Goal: Task Accomplishment & Management: Manage account settings

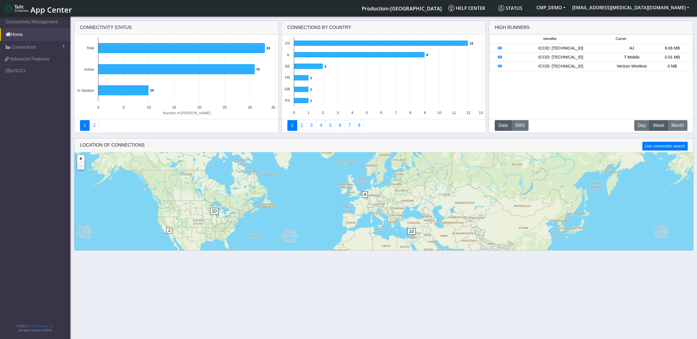
drag, startPoint x: 341, startPoint y: 211, endPoint x: 312, endPoint y: 186, distance: 38.1
click at [312, 186] on div "10 2 10 4 + − ©2025 MapQuest, | Terms" at bounding box center [383, 228] width 619 height 153
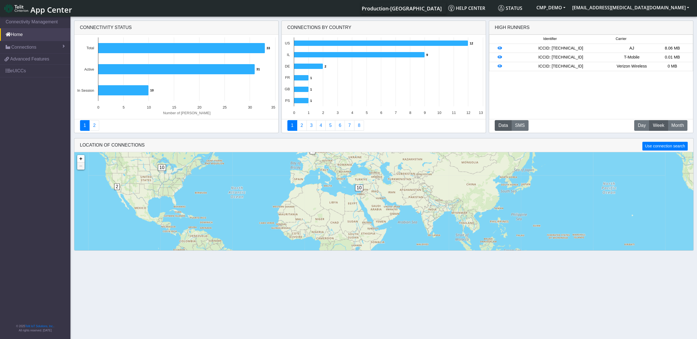
drag, startPoint x: 475, startPoint y: 209, endPoint x: 386, endPoint y: 166, distance: 99.0
click at [388, 160] on div "10 2 10 4 + − ©2025 MapQuest, | Terms" at bounding box center [383, 228] width 619 height 153
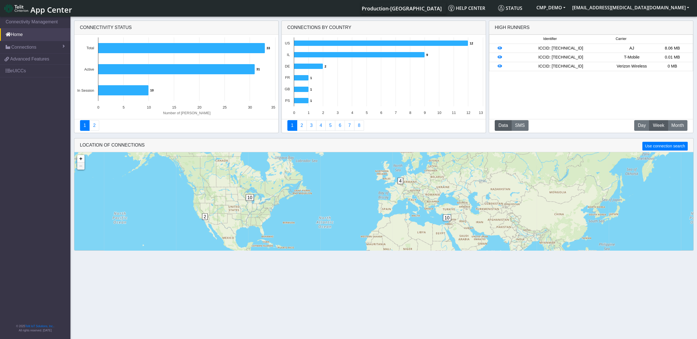
drag, startPoint x: 357, startPoint y: 195, endPoint x: 376, endPoint y: 233, distance: 42.6
click at [369, 233] on div "10 2 10 4 + − ©2025 MapQuest, | Terms" at bounding box center [383, 228] width 619 height 153
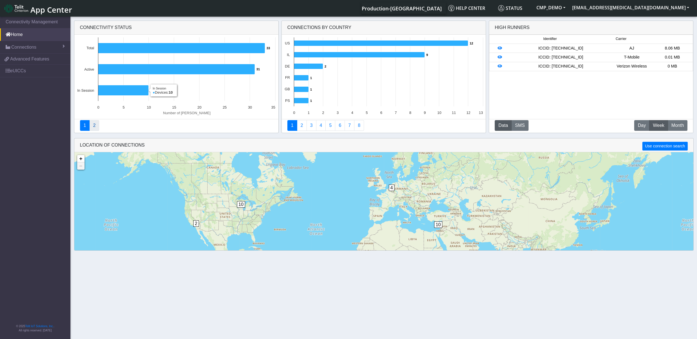
click at [94, 128] on link "2" at bounding box center [94, 125] width 10 height 11
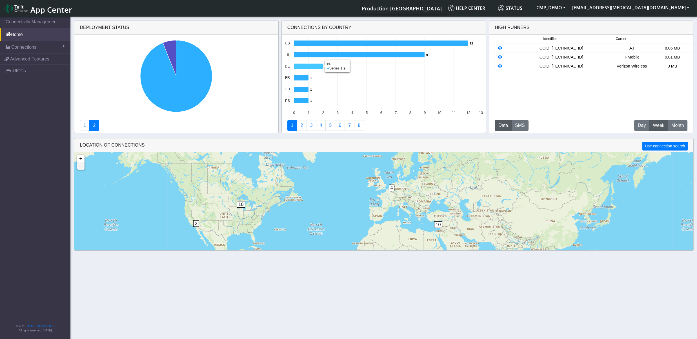
click at [308, 66] on icon at bounding box center [308, 67] width 29 height 6
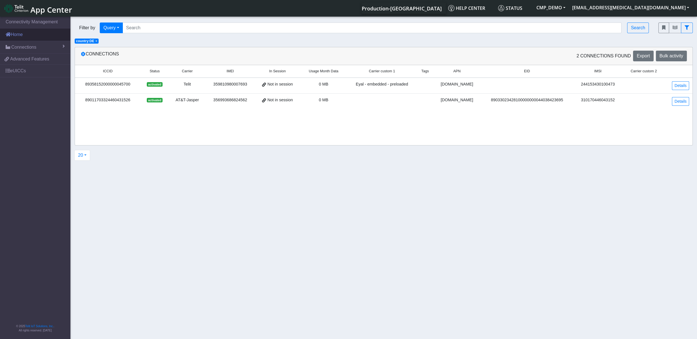
click at [26, 32] on link "Home" at bounding box center [35, 34] width 70 height 12
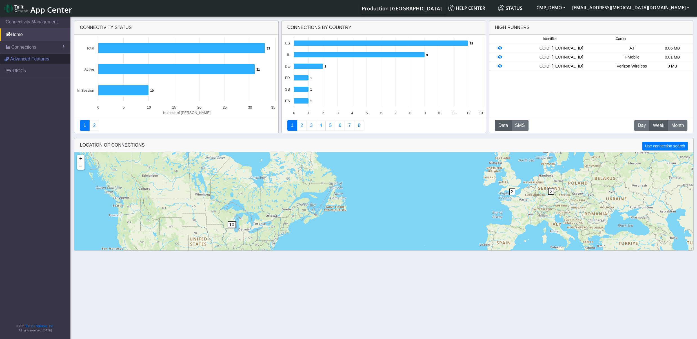
click at [25, 61] on span "Advanced Features" at bounding box center [29, 59] width 39 height 7
click at [303, 130] on link "2" at bounding box center [302, 125] width 10 height 11
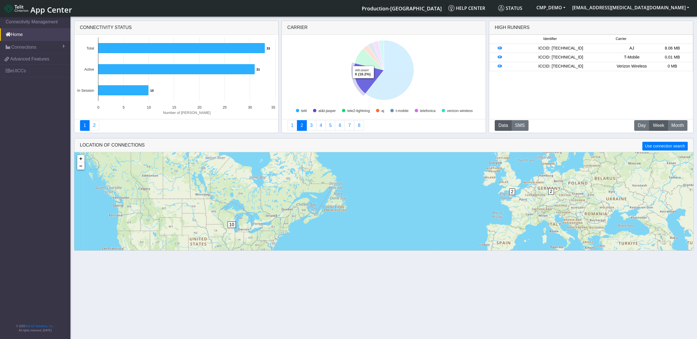
click at [363, 83] on icon at bounding box center [369, 78] width 30 height 30
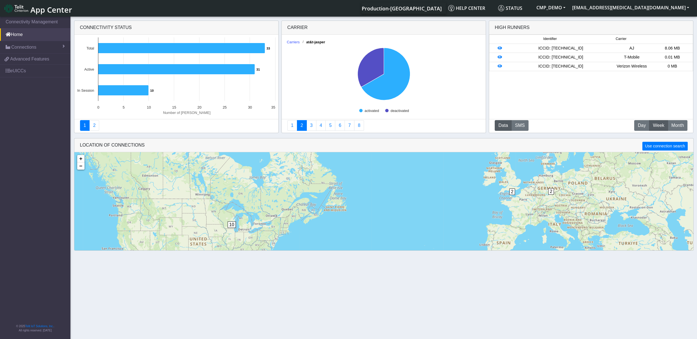
click at [447, 87] on rect at bounding box center [384, 77] width 204 height 85
click at [290, 42] on text "Carriers" at bounding box center [293, 42] width 13 height 4
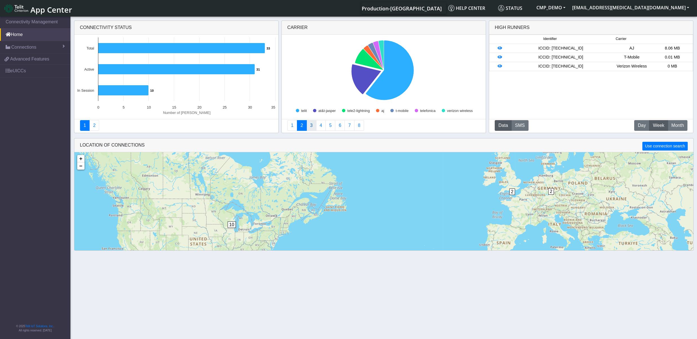
click at [310, 125] on link "3" at bounding box center [311, 125] width 10 height 11
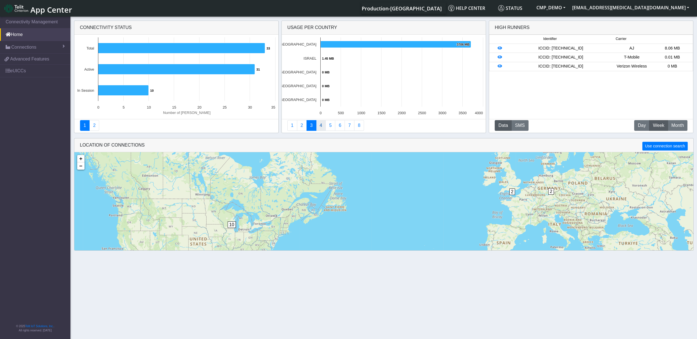
click at [320, 127] on link "4" at bounding box center [321, 125] width 10 height 11
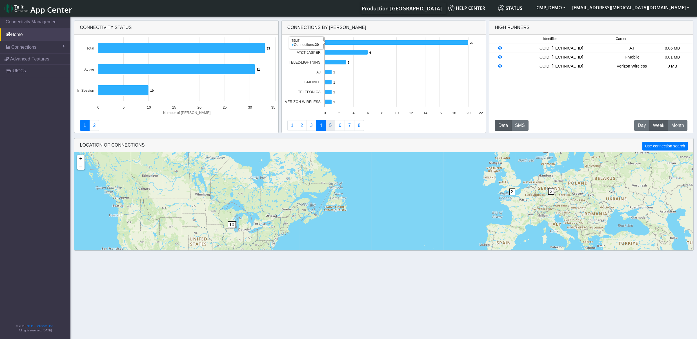
click at [329, 125] on link "5" at bounding box center [330, 125] width 10 height 11
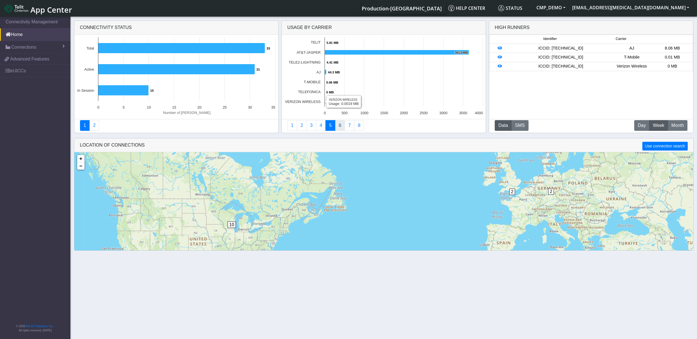
click at [339, 127] on link "6" at bounding box center [340, 125] width 10 height 11
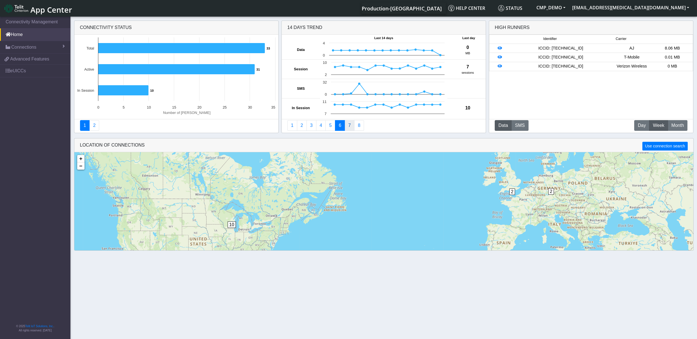
click at [350, 127] on link "7" at bounding box center [349, 125] width 10 height 11
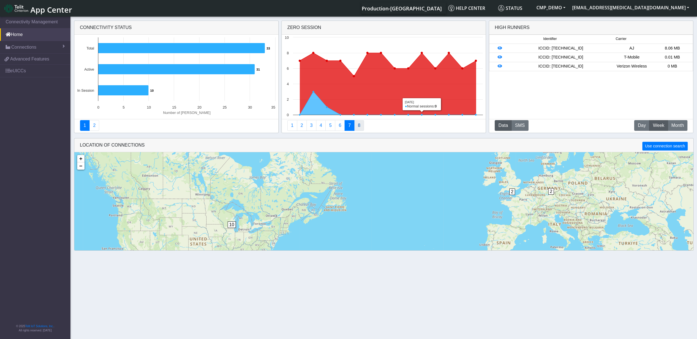
click at [361, 126] on link "8" at bounding box center [359, 125] width 10 height 11
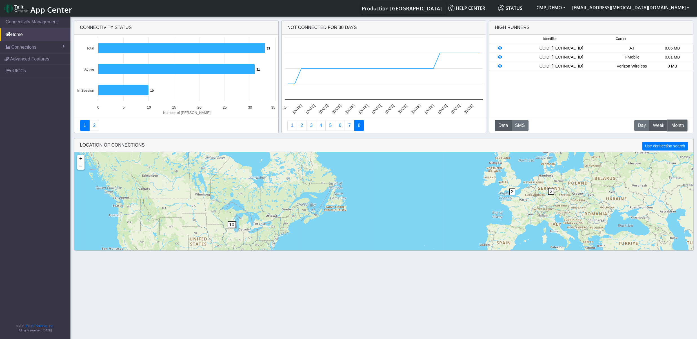
click at [681, 124] on span "Month" at bounding box center [677, 125] width 12 height 7
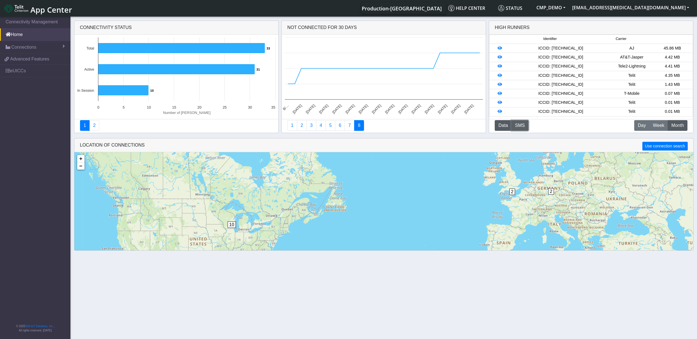
click at [522, 123] on button "SMS" at bounding box center [519, 125] width 17 height 11
click at [502, 124] on button "Data" at bounding box center [503, 125] width 17 height 11
click at [500, 67] on icon at bounding box center [499, 66] width 5 height 4
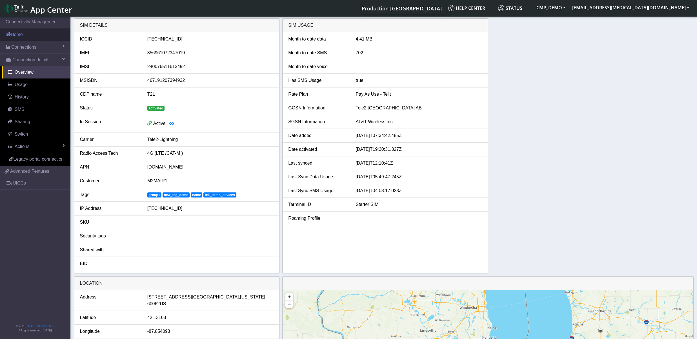
click at [21, 39] on link "Home" at bounding box center [35, 34] width 70 height 12
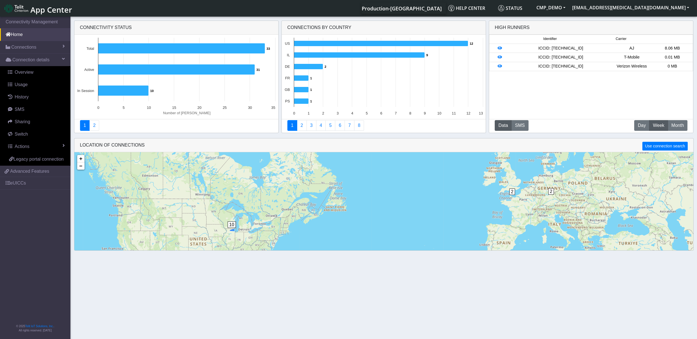
click at [231, 225] on span "10" at bounding box center [232, 225] width 8 height 6
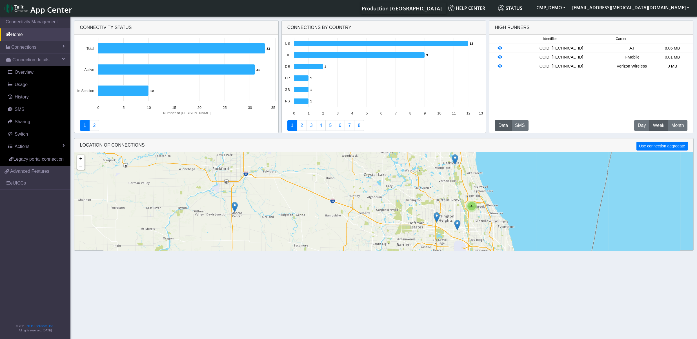
click at [471, 212] on div "4" at bounding box center [471, 206] width 11 height 11
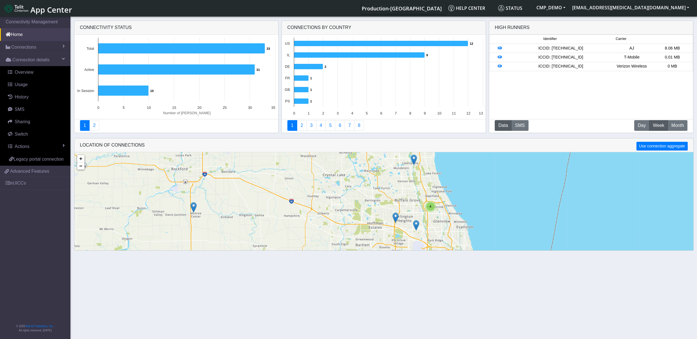
click at [395, 218] on img at bounding box center [395, 218] width 6 height 11
click at [29, 44] on link "Connections" at bounding box center [35, 47] width 70 height 12
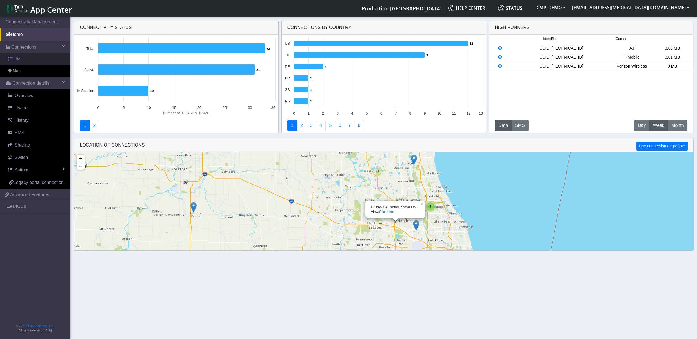
click at [26, 55] on link "List" at bounding box center [35, 60] width 70 height 12
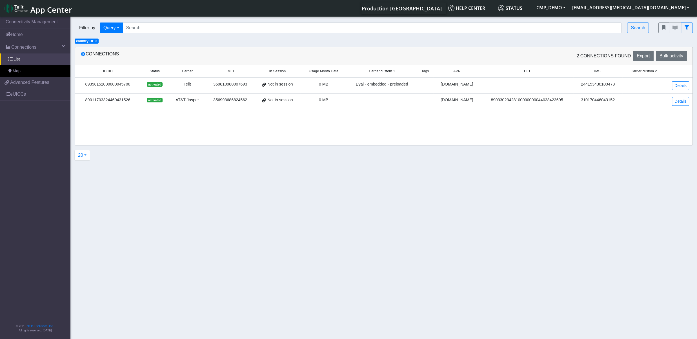
click at [95, 40] on span "×" at bounding box center [96, 41] width 2 height 4
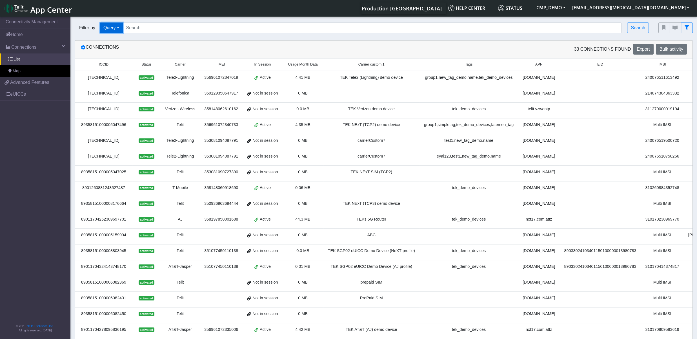
click at [117, 30] on button "Query" at bounding box center [111, 28] width 23 height 11
click at [127, 76] on button "Country" at bounding box center [122, 77] width 45 height 9
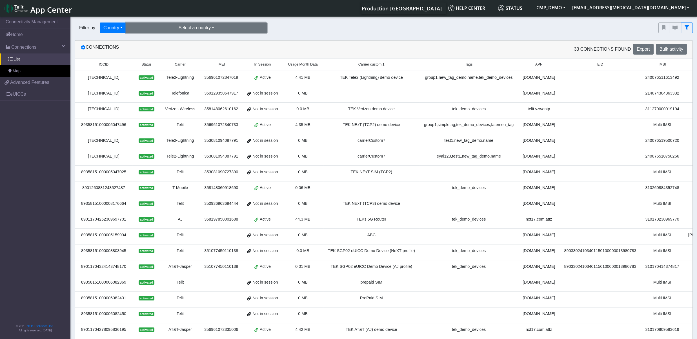
click at [223, 28] on button "Select a country" at bounding box center [196, 28] width 141 height 11
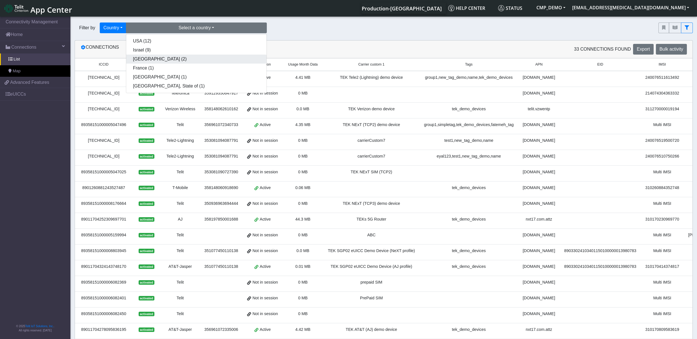
click at [154, 62] on button "[GEOGRAPHIC_DATA] (2)" at bounding box center [196, 59] width 140 height 9
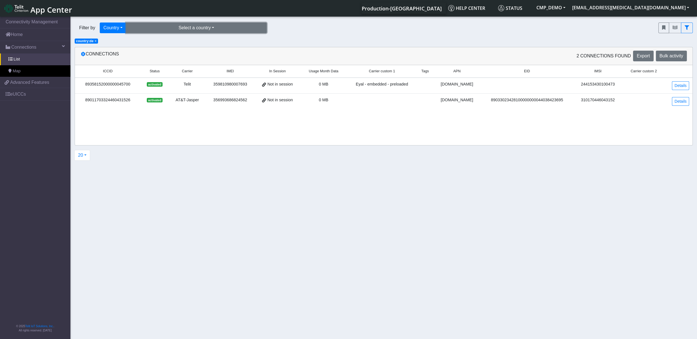
click at [167, 28] on button "Select a country" at bounding box center [196, 28] width 141 height 11
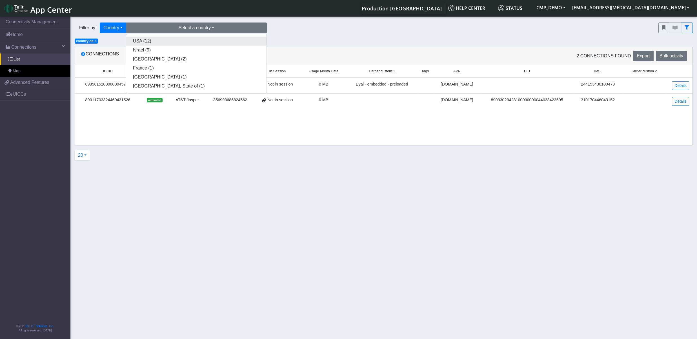
click at [163, 43] on button "USA (12)" at bounding box center [196, 41] width 140 height 9
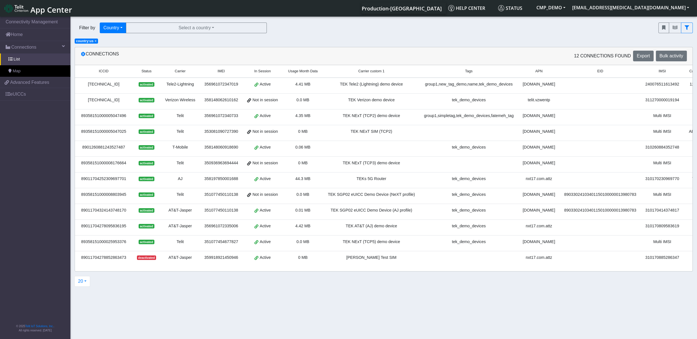
click at [95, 42] on span "×" at bounding box center [96, 41] width 2 height 4
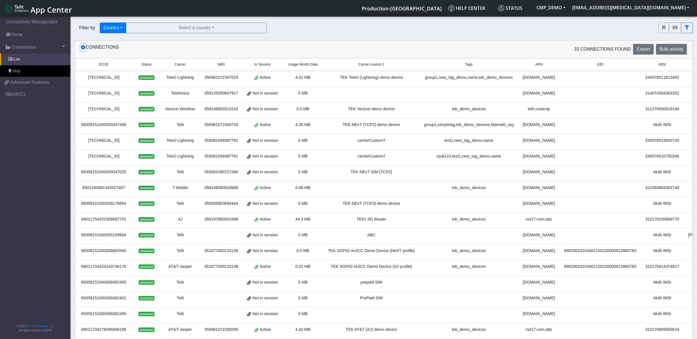
click at [85, 48] on icon at bounding box center [83, 47] width 5 height 5
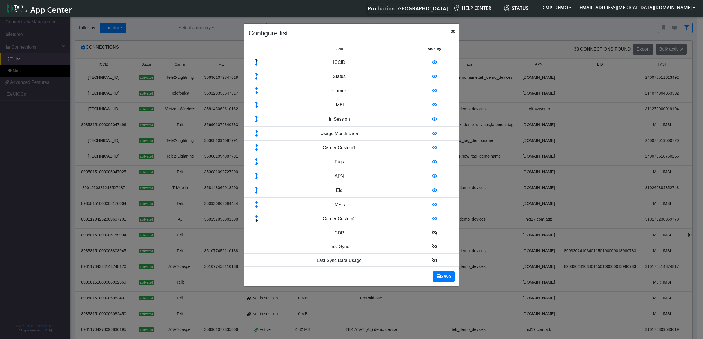
click at [432, 218] on icon at bounding box center [434, 219] width 5 height 5
click at [432, 206] on icon at bounding box center [434, 205] width 5 height 5
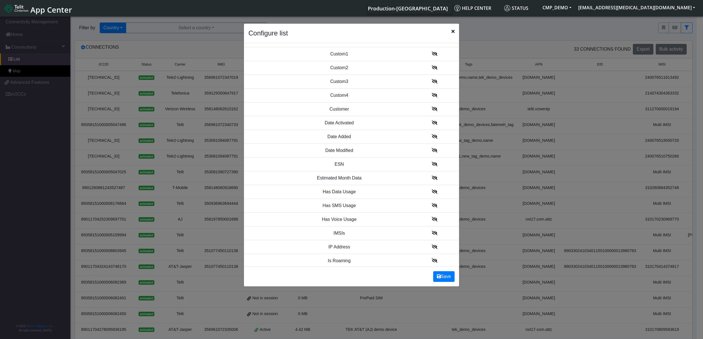
scroll to position [352, 0]
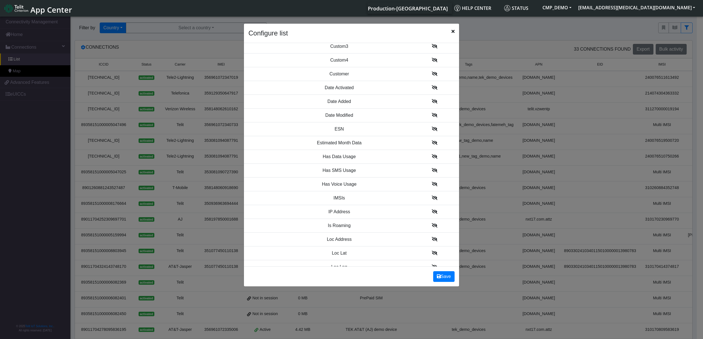
click at [432, 214] on icon at bounding box center [435, 212] width 6 height 5
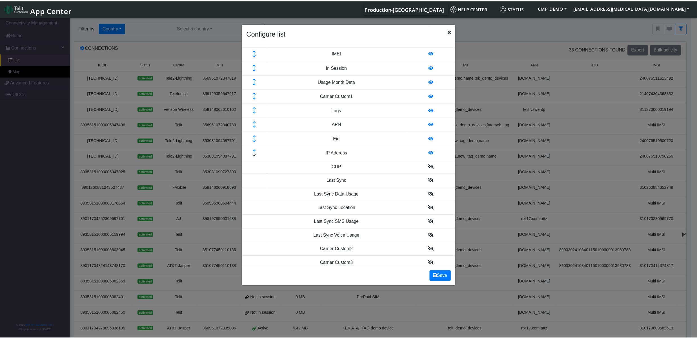
scroll to position [0, 0]
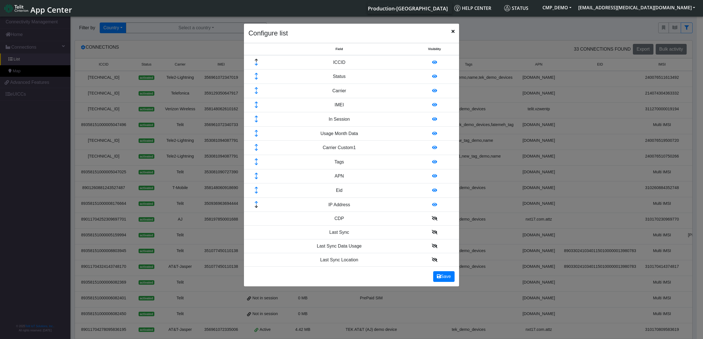
click at [258, 205] on icon at bounding box center [256, 203] width 18 height 4
click at [257, 188] on icon at bounding box center [256, 189] width 18 height 4
click at [448, 277] on button "Save" at bounding box center [443, 277] width 21 height 11
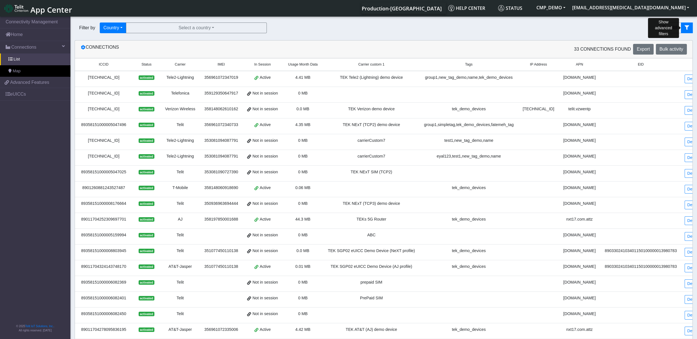
click at [688, 27] on icon "fitlers menu" at bounding box center [686, 27] width 5 height 5
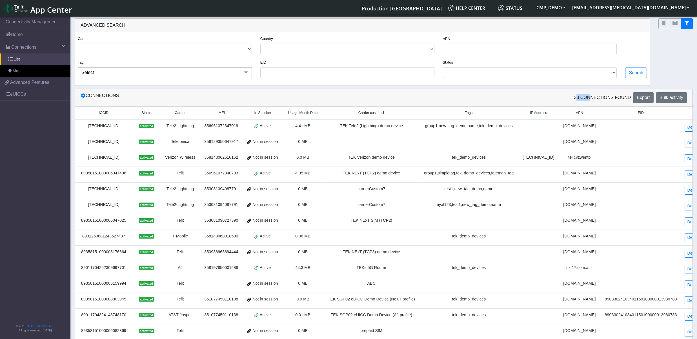
drag, startPoint x: 576, startPoint y: 96, endPoint x: 590, endPoint y: 98, distance: 14.2
click at [590, 98] on div "33 Connections found Export Bulk activity" at bounding box center [537, 97] width 307 height 11
select select "telit"
click option "TELIT" at bounding box center [0, 0] width 0 height 0
click at [260, 44] on select "USA [GEOGRAPHIC_DATA] [GEOGRAPHIC_DATA] [GEOGRAPHIC_DATA] [GEOGRAPHIC_DATA] [GE…" at bounding box center [347, 49] width 174 height 11
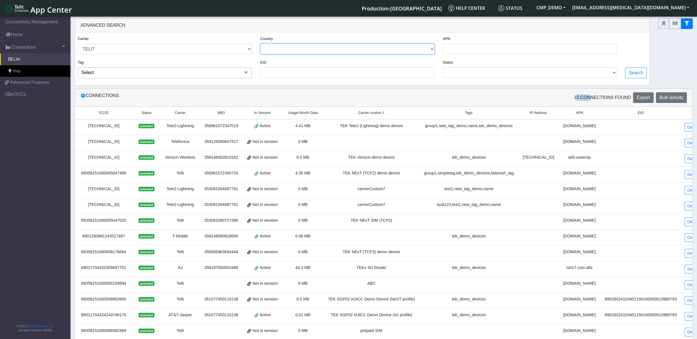
select select "il"
click option "ISRAEL" at bounding box center [0, 0] width 0 height 0
click at [637, 74] on button "Search" at bounding box center [636, 73] width 22 height 11
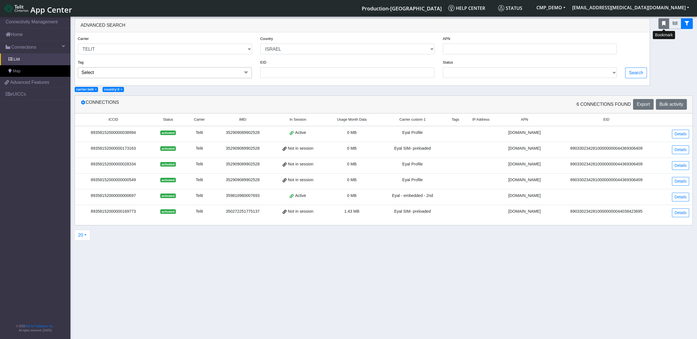
click at [666, 20] on button "fitlers menu" at bounding box center [663, 23] width 11 height 11
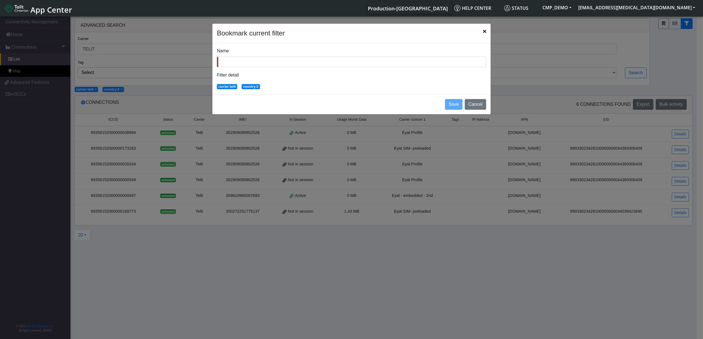
click at [266, 60] on input "Name" at bounding box center [351, 62] width 269 height 11
click at [266, 48] on div "Name" at bounding box center [351, 58] width 269 height 20
click at [477, 107] on button "Cancel" at bounding box center [475, 104] width 21 height 11
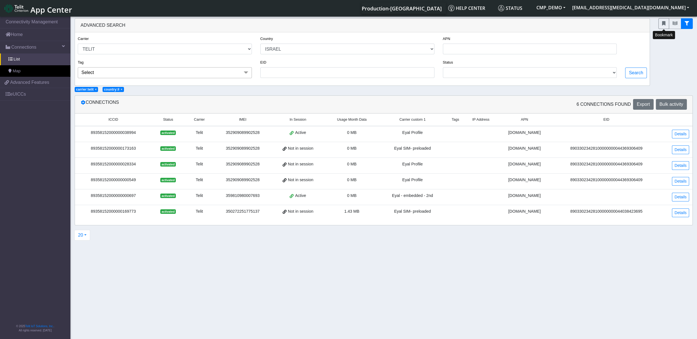
click at [122, 89] on span "×" at bounding box center [122, 90] width 2 height 4
select select
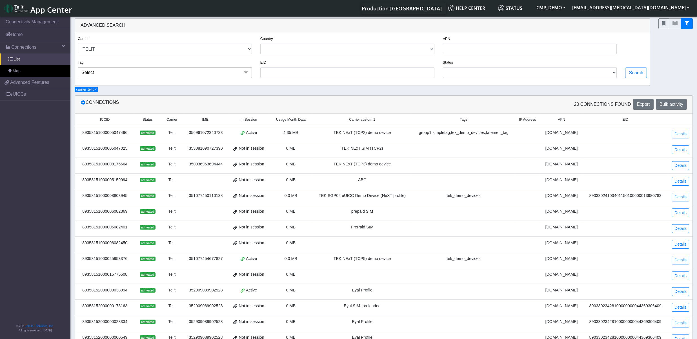
click at [96, 89] on span "×" at bounding box center [96, 90] width 2 height 4
select select
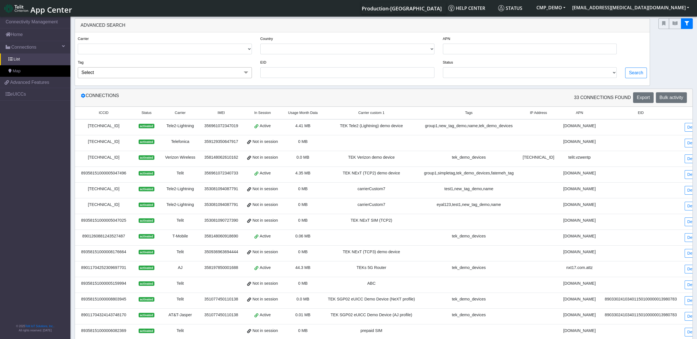
click at [324, 57] on div "Country [GEOGRAPHIC_DATA] [GEOGRAPHIC_DATA] [GEOGRAPHIC_DATA] [GEOGRAPHIC_DATA]…" at bounding box center [347, 47] width 183 height 24
click at [136, 72] on span "Select" at bounding box center [165, 72] width 174 height 11
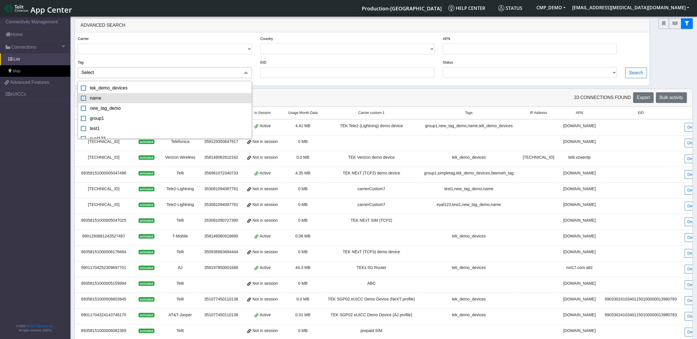
click at [103, 99] on div "name" at bounding box center [165, 98] width 168 height 7
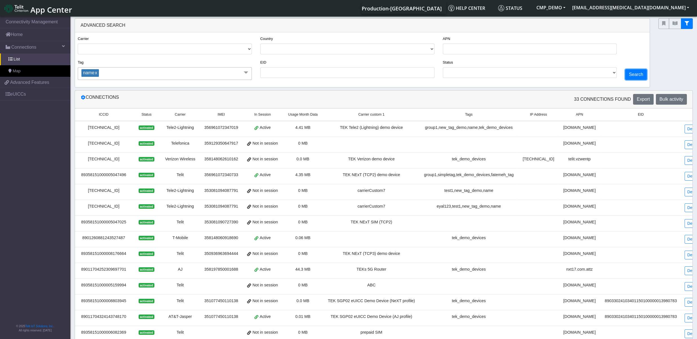
click at [635, 74] on button "Search" at bounding box center [636, 74] width 22 height 11
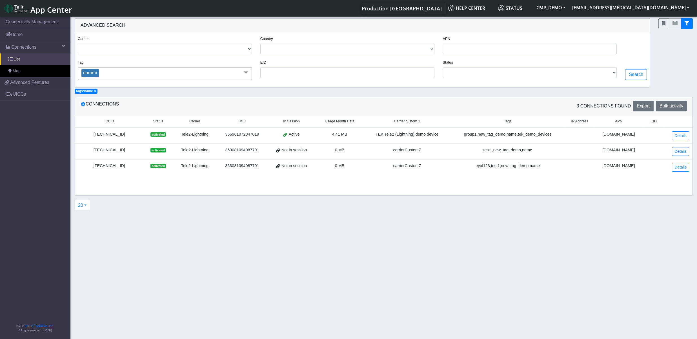
click at [97, 73] on link "x" at bounding box center [95, 72] width 3 height 5
click at [321, 74] on input "EID" at bounding box center [347, 72] width 174 height 11
click at [443, 67] on select "ACTIVATED DEACTIVATED" at bounding box center [530, 72] width 174 height 11
click option "ACTIVATED" at bounding box center [0, 0] width 0 height 0
click at [95, 89] on span "×" at bounding box center [95, 90] width 2 height 4
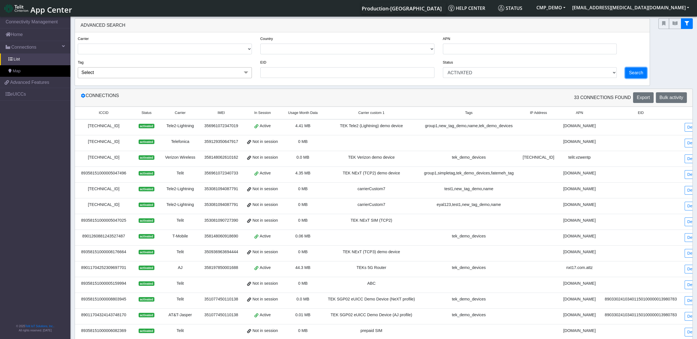
click at [645, 72] on button "Search" at bounding box center [636, 73] width 22 height 11
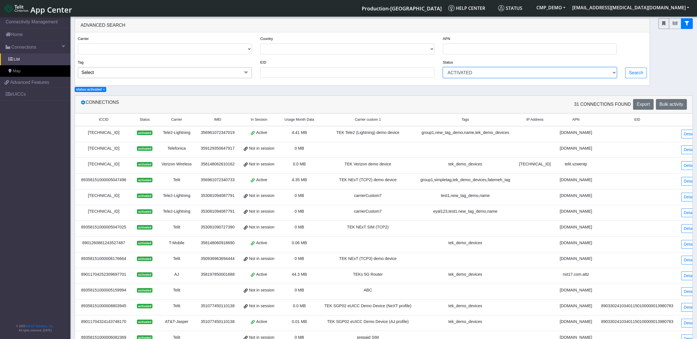
click at [443, 67] on select "ACTIVATED DEACTIVATED" at bounding box center [530, 72] width 174 height 11
select select "deactivated"
click option "DEACTIVATED" at bounding box center [0, 0] width 0 height 0
click at [637, 72] on button "Search" at bounding box center [636, 73] width 22 height 11
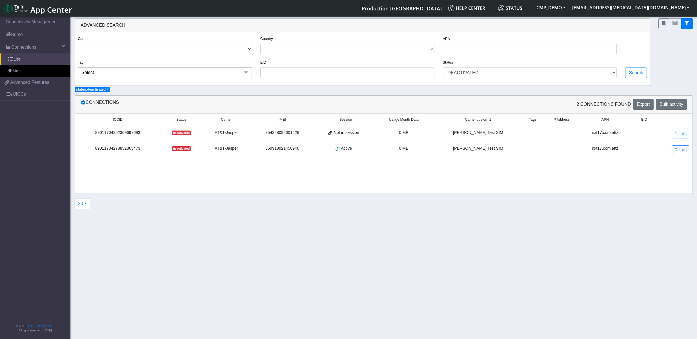
click at [107, 90] on span "×" at bounding box center [108, 90] width 2 height 4
select select
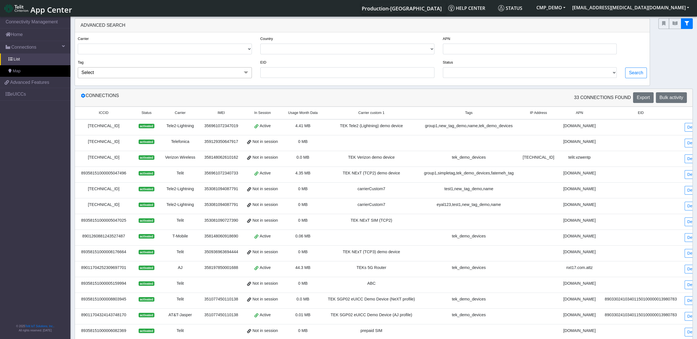
click at [304, 125] on span "4.41 MB" at bounding box center [302, 126] width 15 height 5
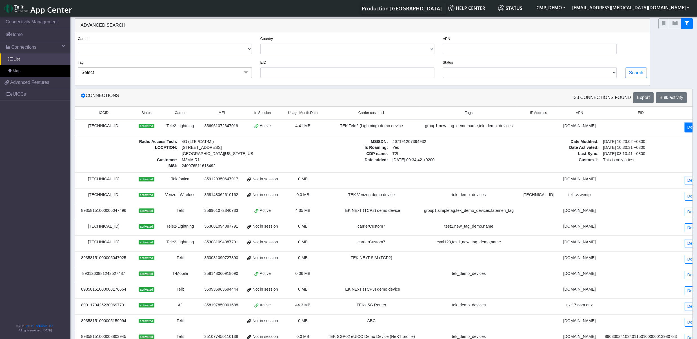
click at [684, 128] on link "Details" at bounding box center [692, 127] width 17 height 9
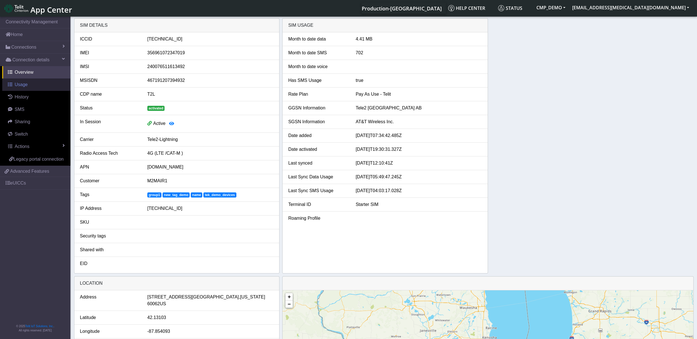
click at [22, 86] on span "Usage" at bounding box center [21, 84] width 13 height 5
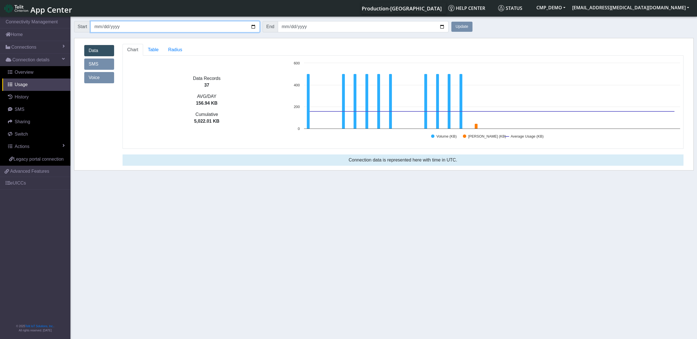
click at [255, 24] on input "[DATE]" at bounding box center [174, 26] width 169 height 11
click at [254, 29] on input "[DATE]" at bounding box center [174, 26] width 169 height 11
type input "[DATE]"
click at [460, 28] on button "Update" at bounding box center [461, 27] width 21 height 10
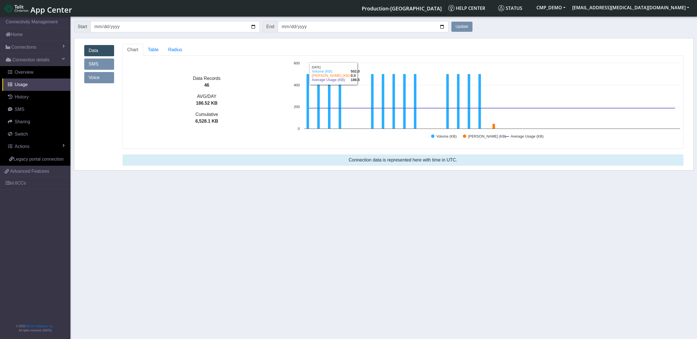
click at [104, 63] on link "SMS" at bounding box center [99, 64] width 30 height 11
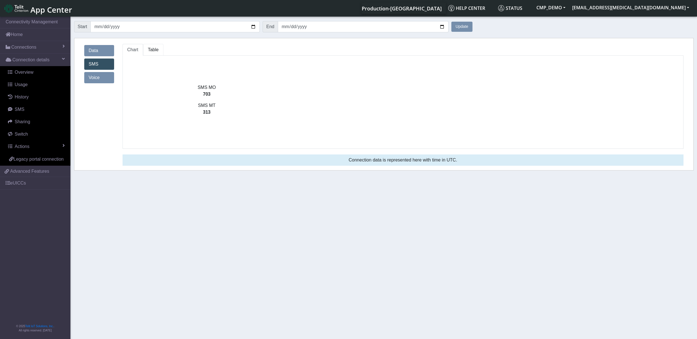
click at [154, 49] on span "Table" at bounding box center [153, 49] width 11 height 5
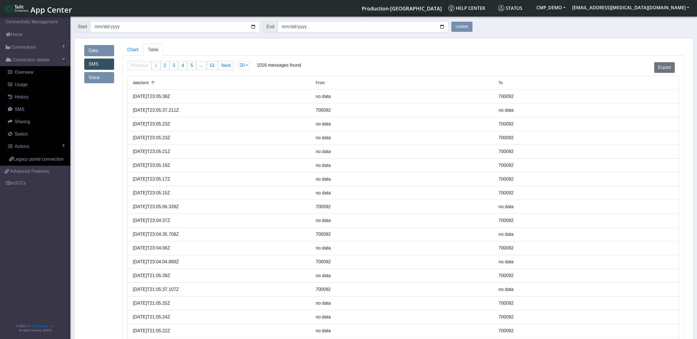
click at [97, 49] on link "Data" at bounding box center [99, 50] width 30 height 11
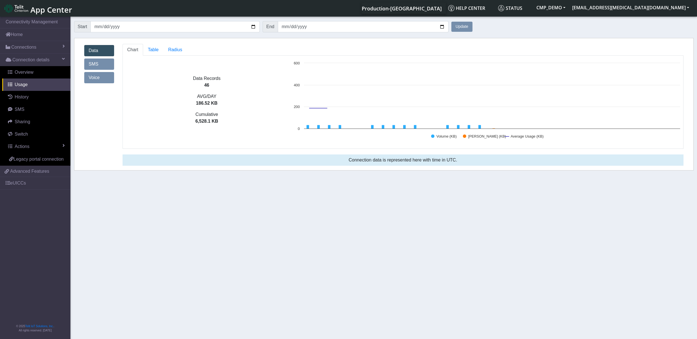
click at [97, 78] on link "Voice" at bounding box center [99, 77] width 30 height 11
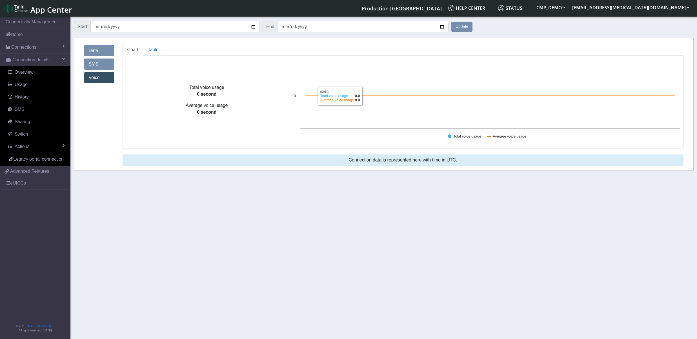
click at [99, 48] on link "Data" at bounding box center [99, 50] width 30 height 11
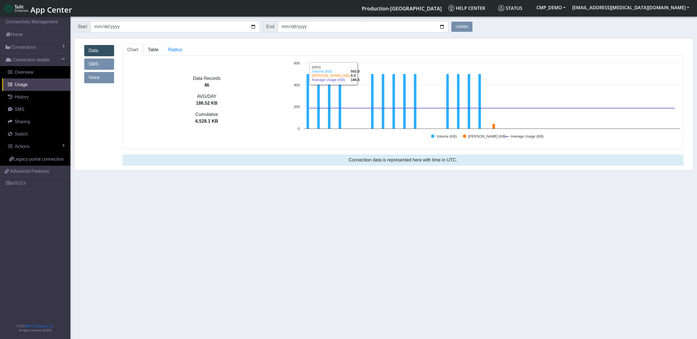
click at [146, 47] on link "Table" at bounding box center [153, 50] width 20 height 12
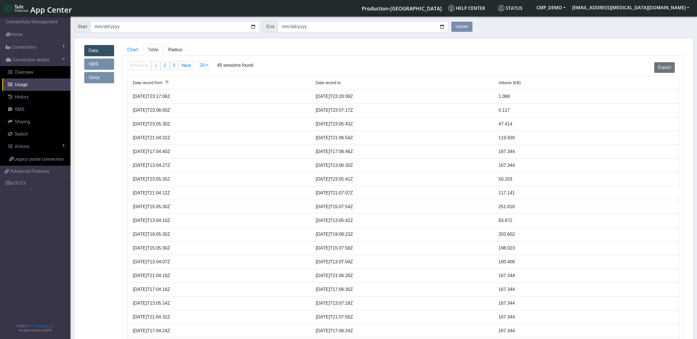
click at [177, 50] on span "Radius" at bounding box center [175, 49] width 14 height 5
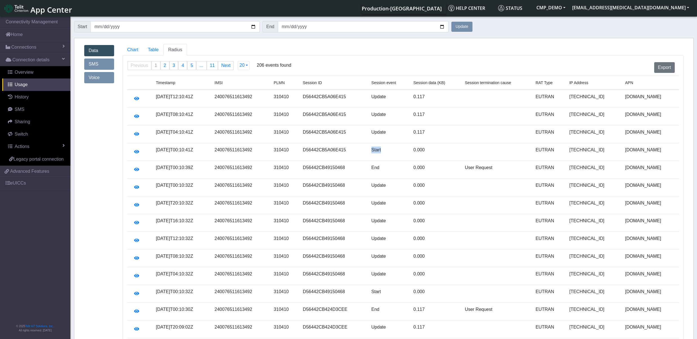
drag, startPoint x: 393, startPoint y: 149, endPoint x: 406, endPoint y: 152, distance: 12.9
click at [406, 152] on td "Start" at bounding box center [389, 152] width 42 height 18
drag, startPoint x: 404, startPoint y: 170, endPoint x: 396, endPoint y: 159, distance: 13.8
click at [398, 170] on td "End" at bounding box center [389, 170] width 42 height 18
click at [135, 152] on icon "button" at bounding box center [136, 152] width 5 height 5
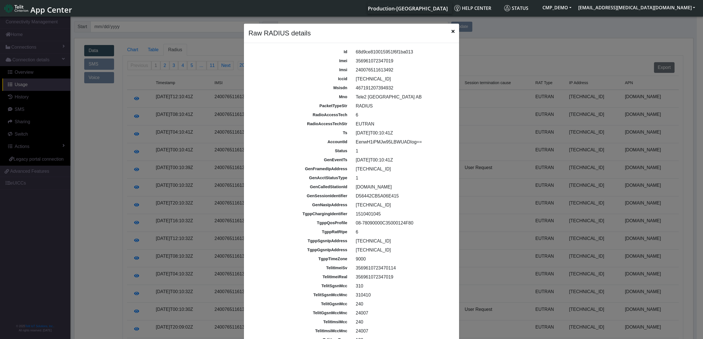
drag, startPoint x: 332, startPoint y: 61, endPoint x: 390, endPoint y: 60, distance: 58.9
click at [390, 60] on div "imei [TECHNICAL_ID]" at bounding box center [351, 61] width 210 height 9
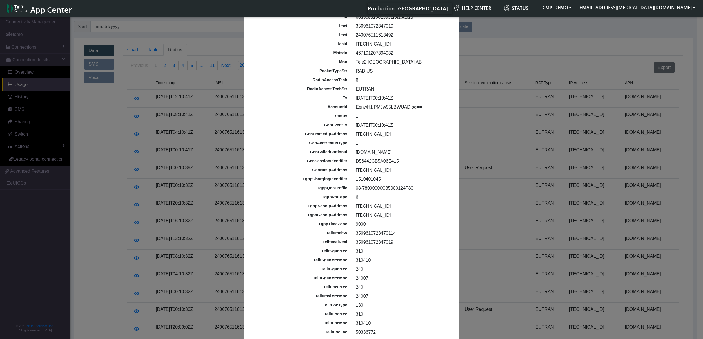
scroll to position [70, 0]
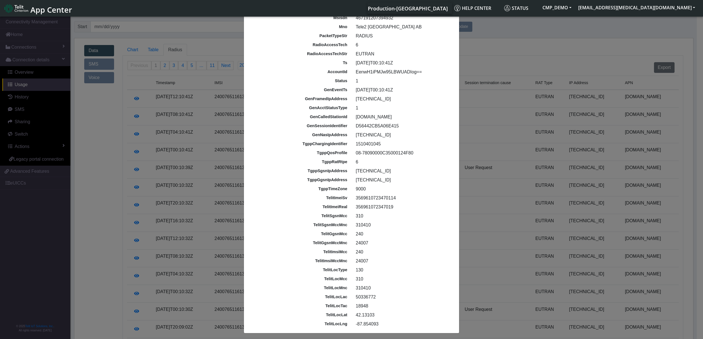
drag, startPoint x: 315, startPoint y: 46, endPoint x: 359, endPoint y: 46, distance: 43.7
click at [359, 46] on div "radioAccessTech 6" at bounding box center [351, 45] width 210 height 9
drag, startPoint x: 314, startPoint y: 168, endPoint x: 410, endPoint y: 171, distance: 96.4
click at [410, 171] on div "tgppSgsnIpAddress [TECHNICAL_ID]" at bounding box center [351, 170] width 210 height 9
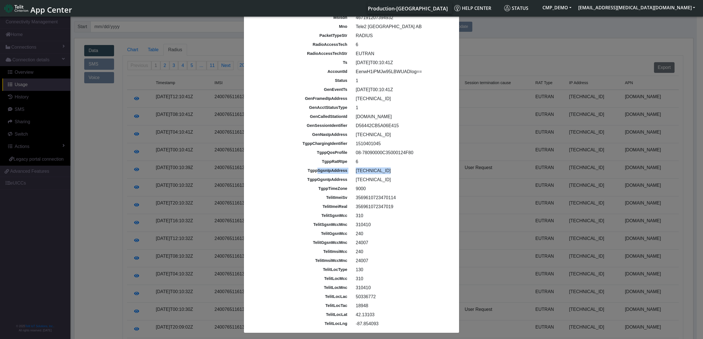
drag, startPoint x: 375, startPoint y: 288, endPoint x: 326, endPoint y: 275, distance: 50.8
click at [311, 282] on div "id 68d9ce810015951f6f1ba013 imei [TECHNICAL_ID] imsi [TECHNICAL_ID] iccid [TECH…" at bounding box center [351, 153] width 215 height 352
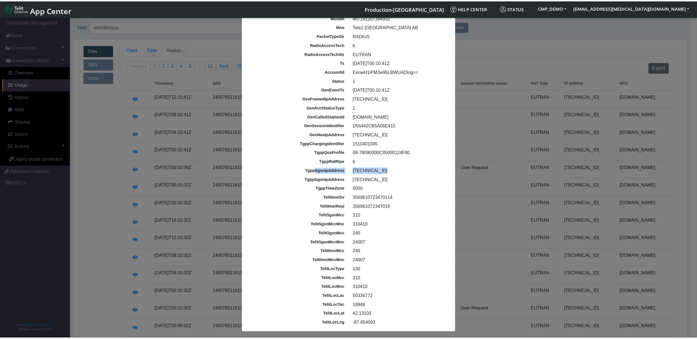
scroll to position [0, 0]
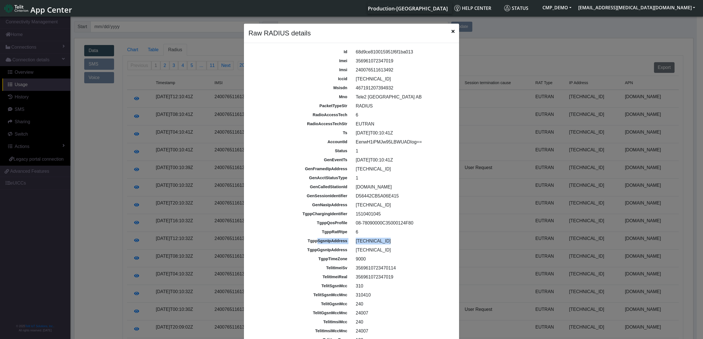
click at [452, 32] on icon "Close" at bounding box center [453, 31] width 3 height 5
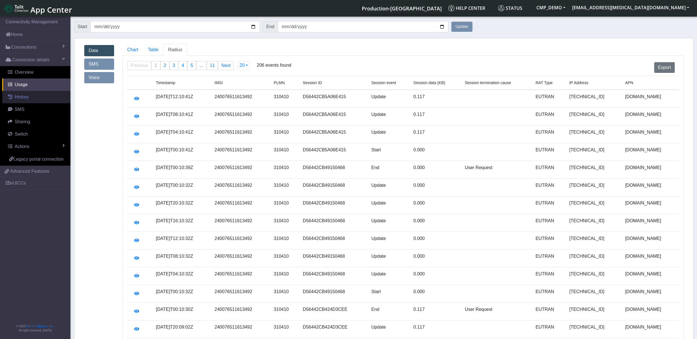
click at [30, 97] on link "History" at bounding box center [36, 97] width 68 height 12
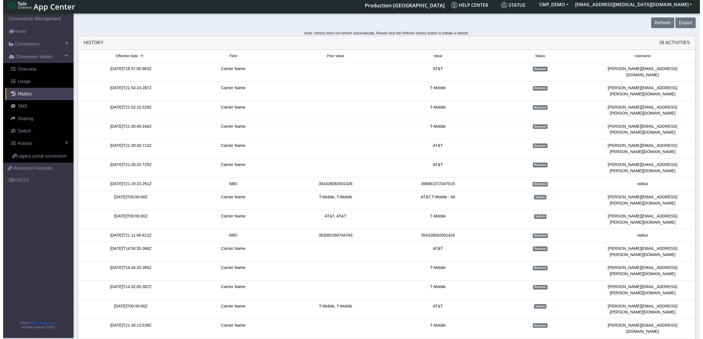
scroll to position [0, 0]
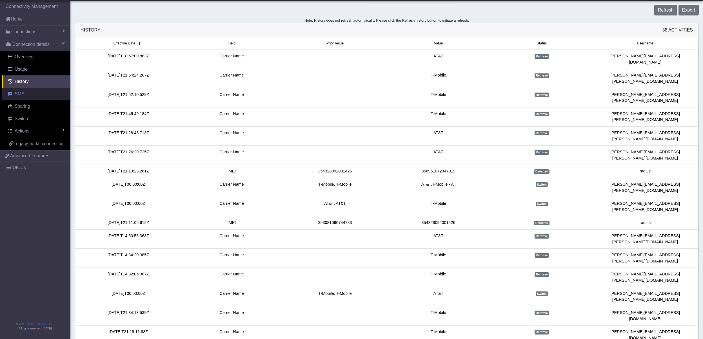
click at [31, 94] on link "SMS" at bounding box center [36, 94] width 68 height 12
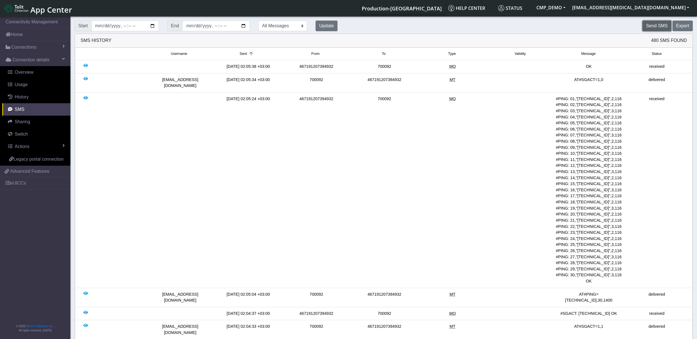
click at [659, 27] on button "Send SMS" at bounding box center [656, 26] width 29 height 11
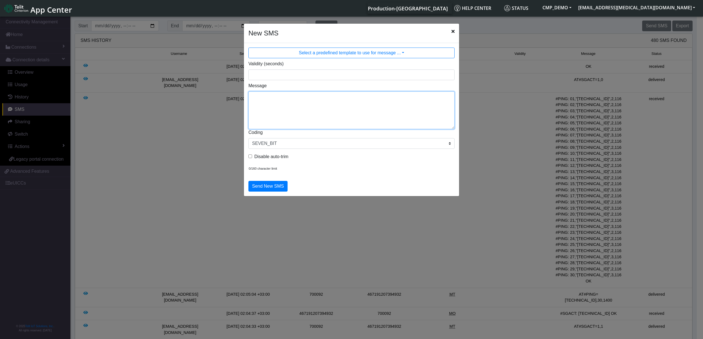
click at [289, 110] on textarea "Message" at bounding box center [351, 111] width 206 height 38
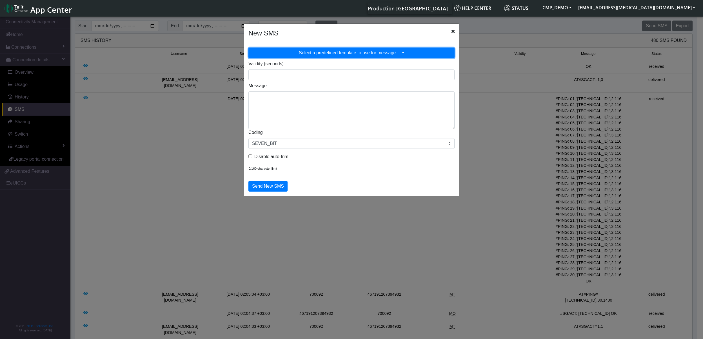
click at [359, 51] on button "Select a predefined template to use for message ..." at bounding box center [351, 53] width 206 height 11
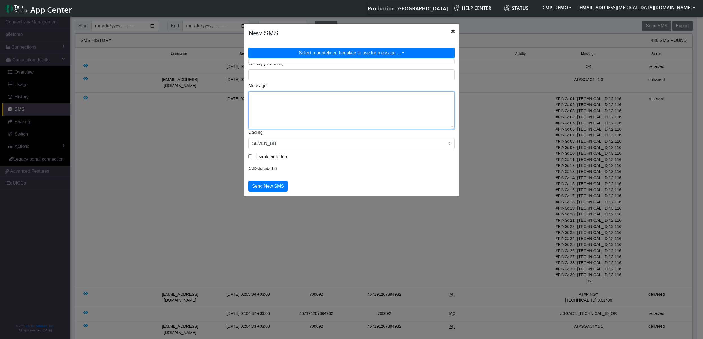
click at [310, 99] on textarea "Message" at bounding box center [351, 111] width 206 height 38
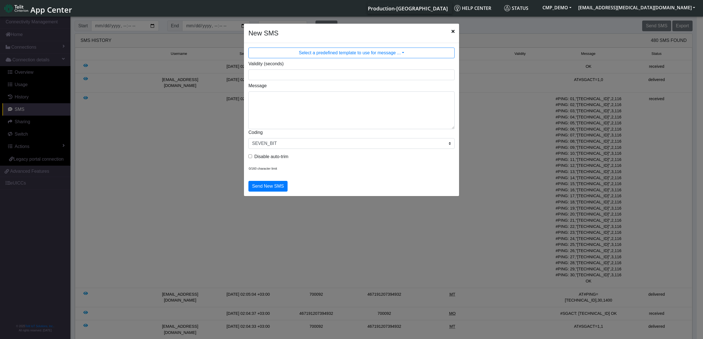
click at [453, 29] on span "Close" at bounding box center [453, 31] width 3 height 7
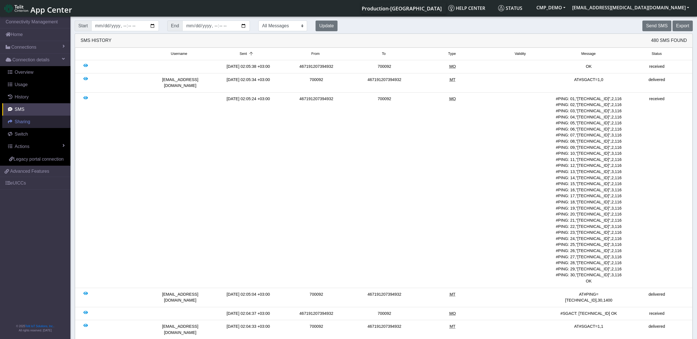
click at [35, 121] on link "Sharing" at bounding box center [36, 122] width 68 height 12
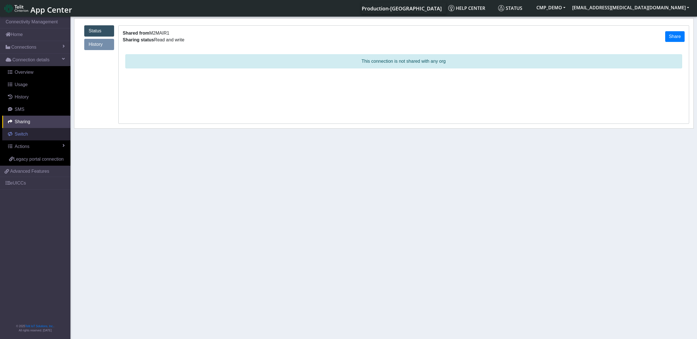
click at [21, 136] on span "Switch" at bounding box center [21, 134] width 13 height 5
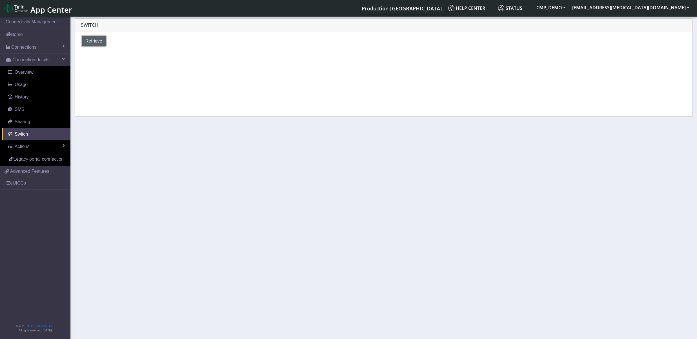
click at [99, 43] on span "Retrieve" at bounding box center [93, 41] width 17 height 5
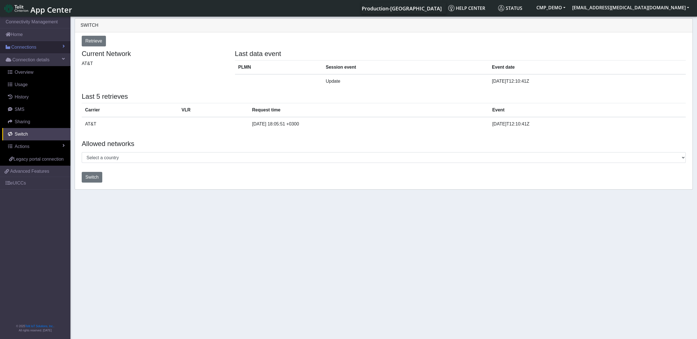
click at [33, 50] on span "Connections" at bounding box center [23, 47] width 25 height 7
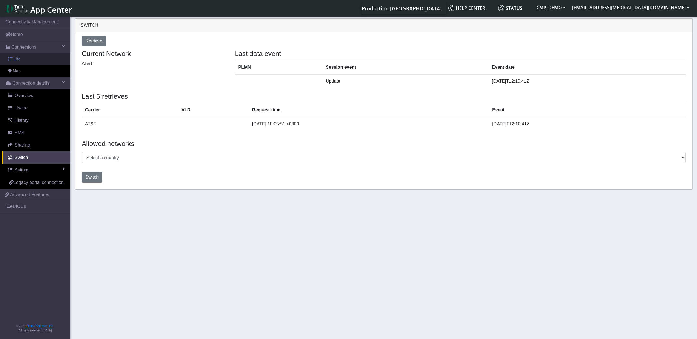
click at [30, 57] on link "List" at bounding box center [35, 60] width 70 height 12
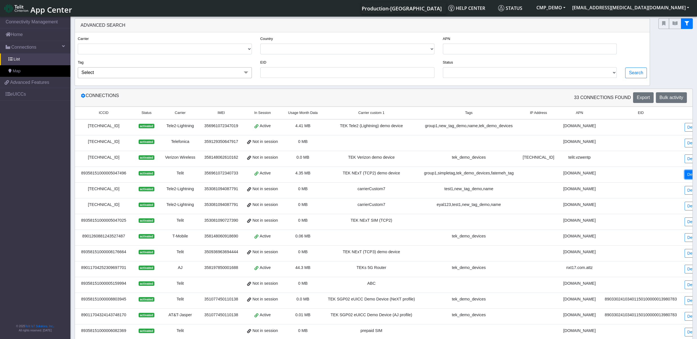
click at [684, 172] on link "Details" at bounding box center [692, 174] width 17 height 9
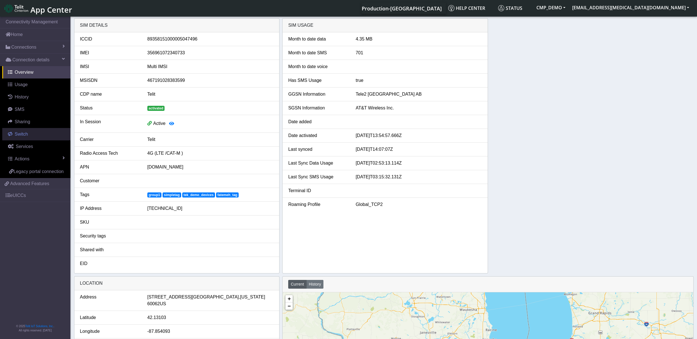
click at [23, 137] on span "Switch" at bounding box center [21, 134] width 13 height 5
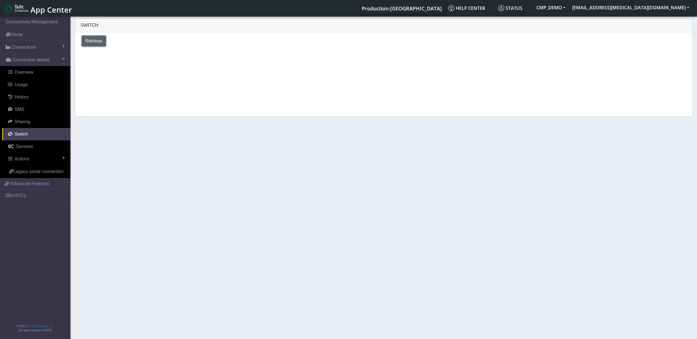
click at [95, 43] on span "Retrieve" at bounding box center [93, 41] width 17 height 5
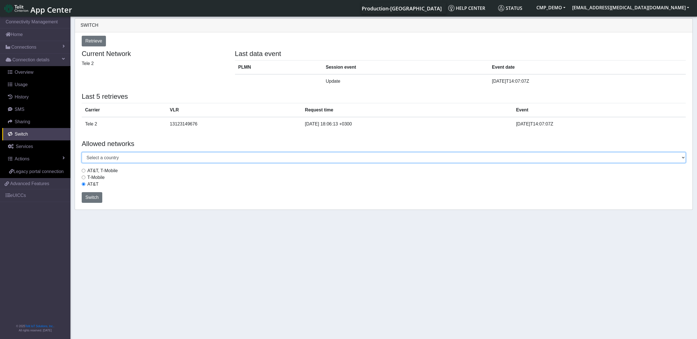
click at [82, 152] on select "Select a country [GEOGRAPHIC_DATA] [GEOGRAPHIC_DATA] [GEOGRAPHIC_DATA] [GEOGRAP…" at bounding box center [384, 157] width 604 height 11
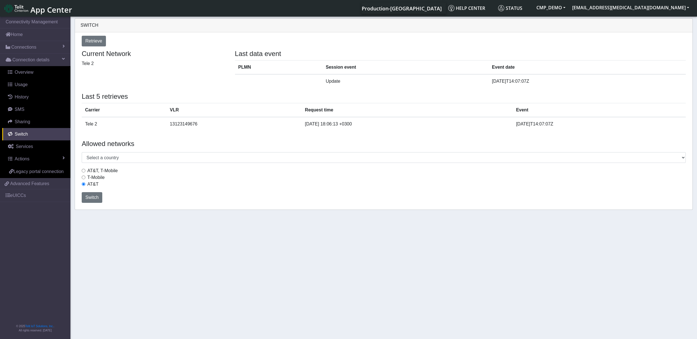
click at [199, 133] on div "Carrier VLR Request time Event Tele 2 13123149676 [DATE] 18:06:13 +0300 [DATE]T…" at bounding box center [383, 119] width 612 height 32
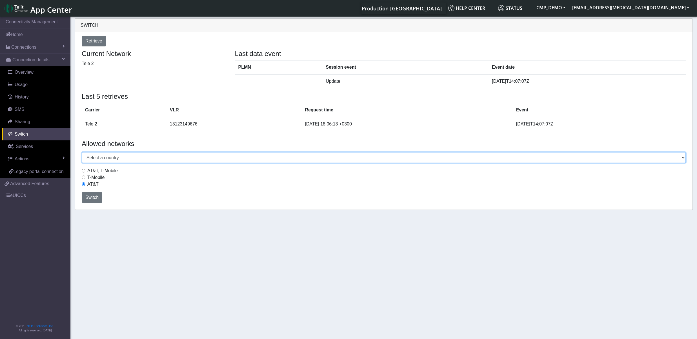
select select "[GEOGRAPHIC_DATA]"
click option "[GEOGRAPHIC_DATA]" at bounding box center [0, 0] width 0 height 0
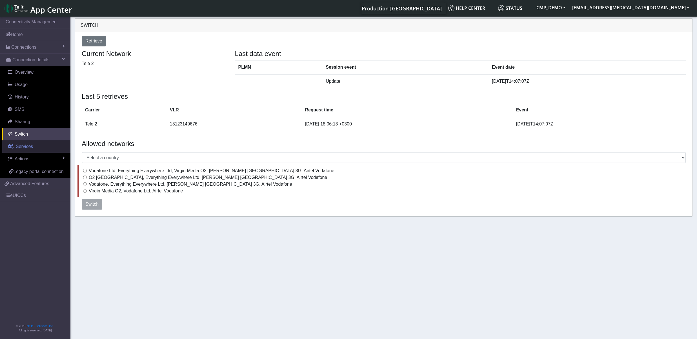
click at [23, 149] on span "Services" at bounding box center [24, 146] width 17 height 5
select select "2: 6"
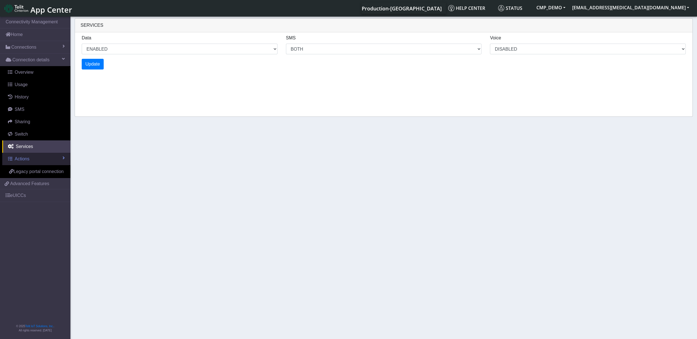
click at [30, 163] on link "Actions" at bounding box center [36, 159] width 68 height 12
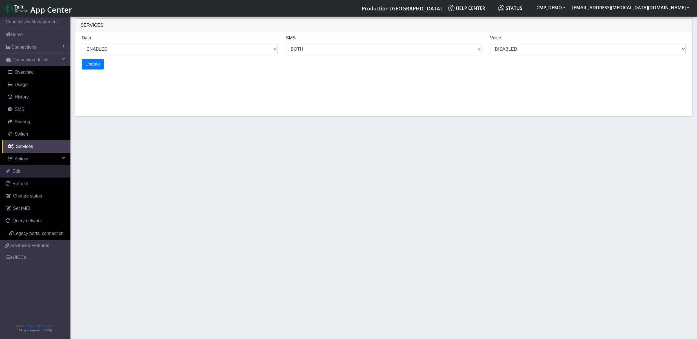
click at [38, 170] on link "Edit" at bounding box center [35, 171] width 70 height 12
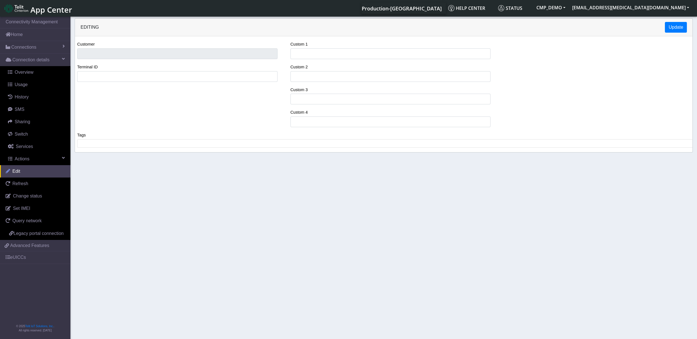
type input "training session -demo"
type input "ABC Customer"
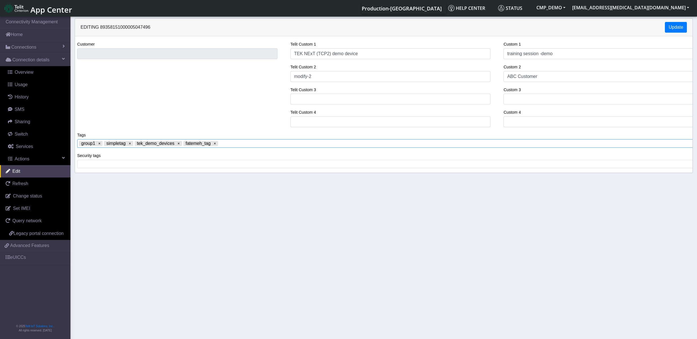
click at [246, 145] on span at bounding box center [456, 143] width 474 height 5
click at [253, 144] on x "remove tag" at bounding box center [254, 144] width 4 height 4
click at [40, 199] on span "Change status" at bounding box center [27, 196] width 29 height 5
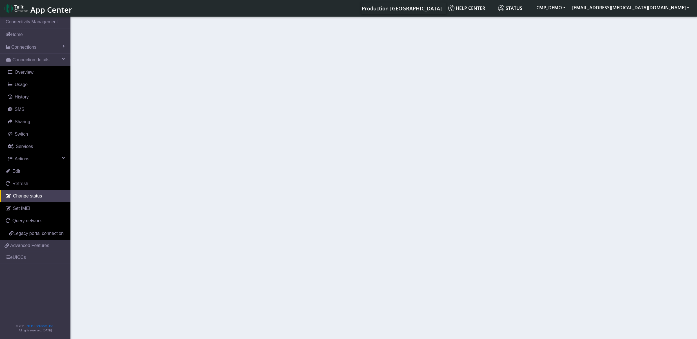
select select "activated"
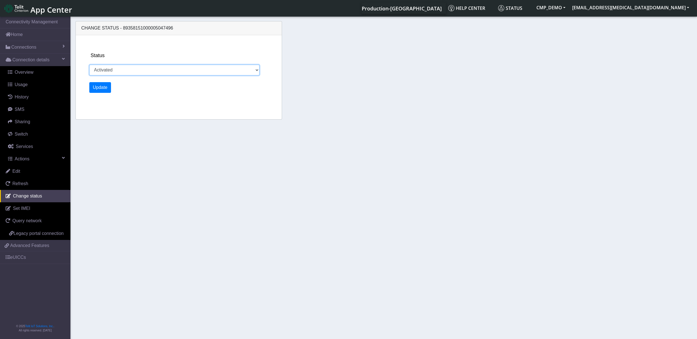
click at [89, 65] on select "Activated Deactivated" at bounding box center [174, 70] width 170 height 11
click at [164, 54] on div "Status Activated Deactivated" at bounding box center [183, 64] width 189 height 24
click at [41, 61] on span "Connection details" at bounding box center [30, 60] width 37 height 7
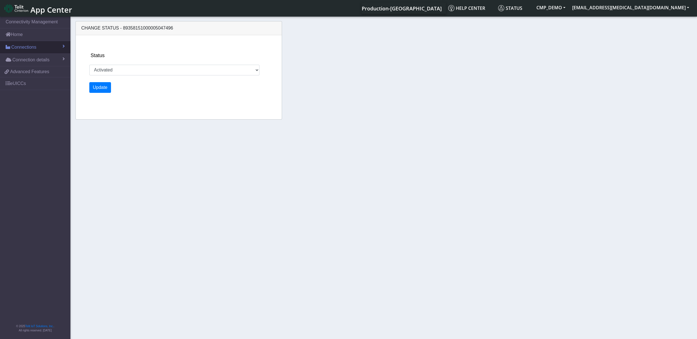
click at [32, 51] on link "Connections" at bounding box center [35, 47] width 70 height 12
click at [37, 63] on link "List" at bounding box center [35, 60] width 70 height 12
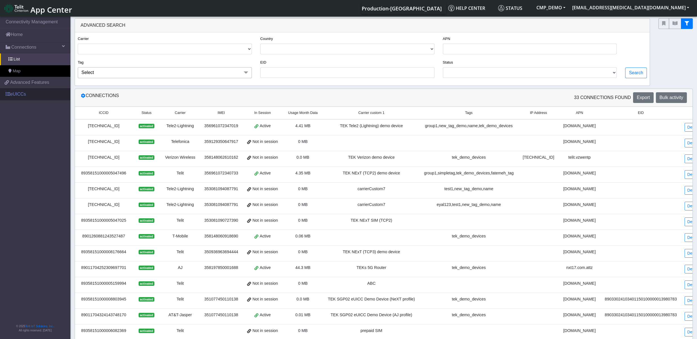
click at [17, 97] on link "eUICCs" at bounding box center [35, 94] width 70 height 12
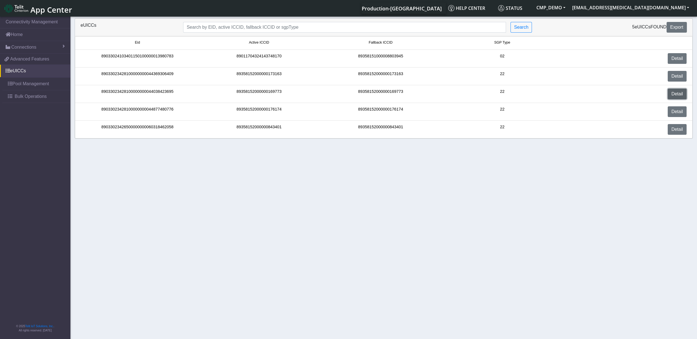
click at [673, 96] on link "Detail" at bounding box center [677, 94] width 19 height 11
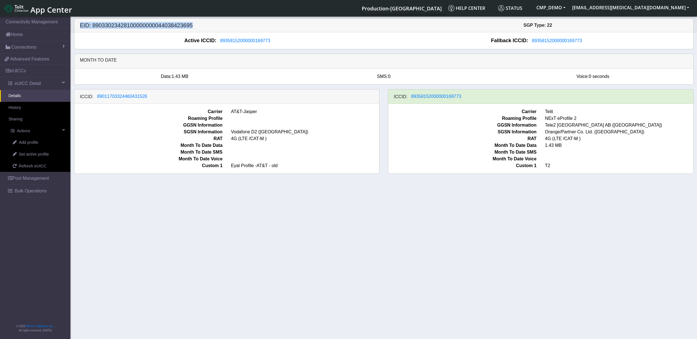
drag, startPoint x: 192, startPoint y: 26, endPoint x: 80, endPoint y: 28, distance: 112.1
click at [80, 28] on h5 "EID: 89033023428100000000044038423695" at bounding box center [230, 25] width 308 height 7
drag, startPoint x: 558, startPoint y: 114, endPoint x: 542, endPoint y: 114, distance: 16.1
click at [542, 114] on span "Telit" at bounding box center [619, 111] width 157 height 7
drag, startPoint x: 577, startPoint y: 121, endPoint x: 548, endPoint y: 123, distance: 29.1
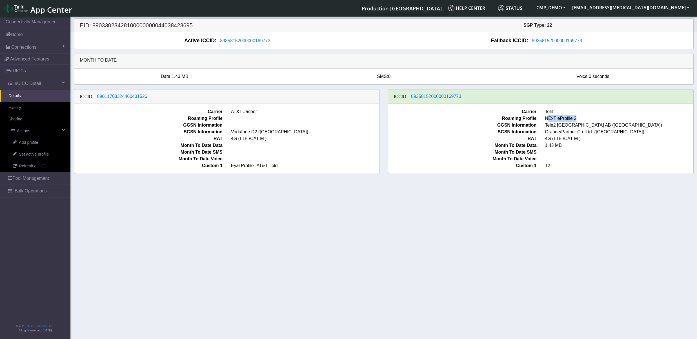
click at [548, 122] on span "NExT eProfile 2" at bounding box center [619, 118] width 157 height 7
drag, startPoint x: 259, startPoint y: 114, endPoint x: 231, endPoint y: 115, distance: 28.2
click at [231, 115] on span "AT&T-Jasper" at bounding box center [305, 111] width 157 height 7
drag, startPoint x: 228, startPoint y: 135, endPoint x: 310, endPoint y: 134, distance: 82.0
click at [310, 134] on span "Vodafone D2 ([GEOGRAPHIC_DATA])" at bounding box center [305, 132] width 157 height 7
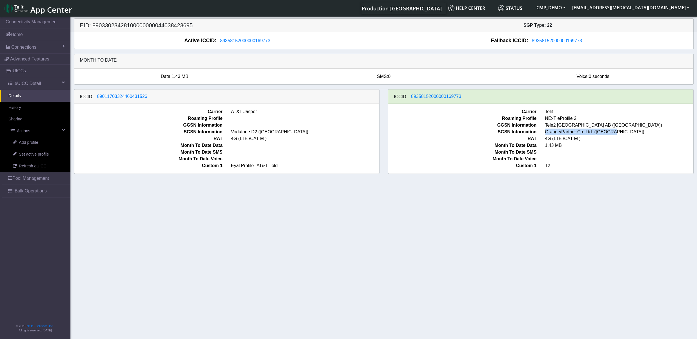
drag, startPoint x: 545, startPoint y: 135, endPoint x: 646, endPoint y: 135, distance: 101.7
click at [646, 135] on span "Orange/Partner Co. Ltd. ([GEOGRAPHIC_DATA])" at bounding box center [619, 132] width 157 height 7
click at [31, 146] on span "Add profile" at bounding box center [28, 143] width 19 height 6
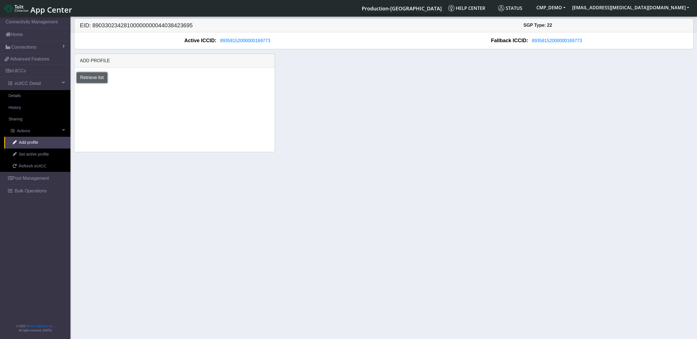
click at [88, 74] on button "Retrieve list" at bounding box center [92, 77] width 31 height 11
click at [77, 88] on select "Select profile to add BYOC-local_MNO_1 (available: 0) NExT-eProfile3-Connectivi…" at bounding box center [131, 93] width 108 height 11
click at [226, 125] on div "Add profile Retrieve list Select profile to add BYOC-local_MNO_1 (available: 0)…" at bounding box center [174, 103] width 201 height 99
click at [31, 110] on link "History" at bounding box center [35, 108] width 70 height 12
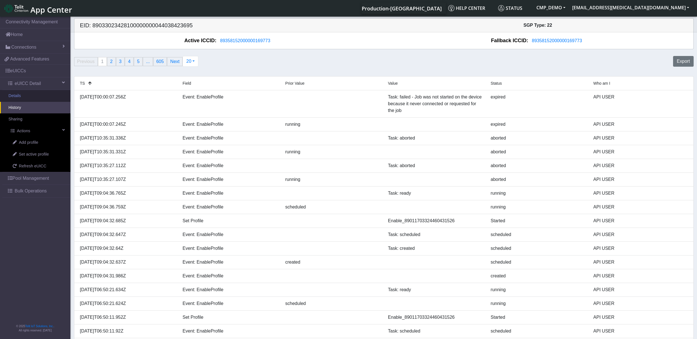
click at [27, 98] on link "Details" at bounding box center [35, 96] width 70 height 12
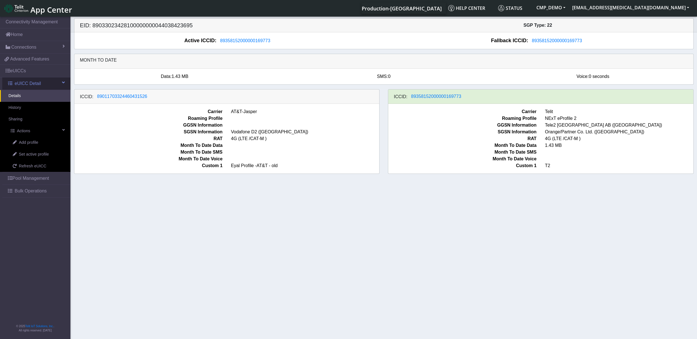
click at [32, 86] on span "eUICC Detail" at bounding box center [28, 83] width 26 height 7
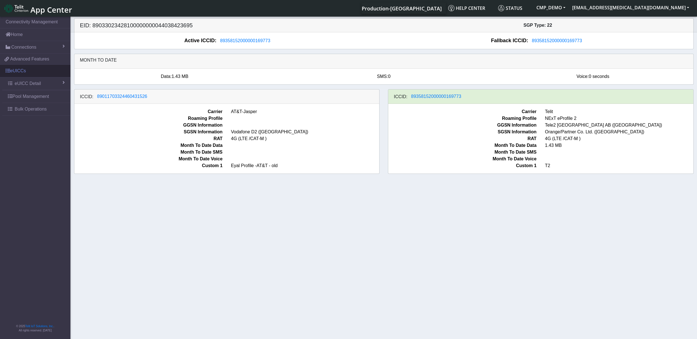
click at [29, 74] on link "eUICCs" at bounding box center [35, 71] width 70 height 12
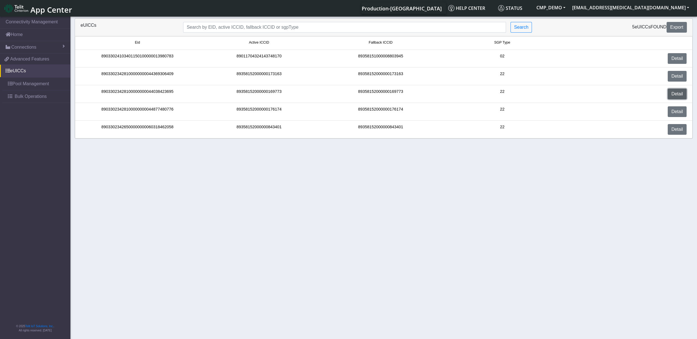
click at [672, 92] on link "Detail" at bounding box center [677, 94] width 19 height 11
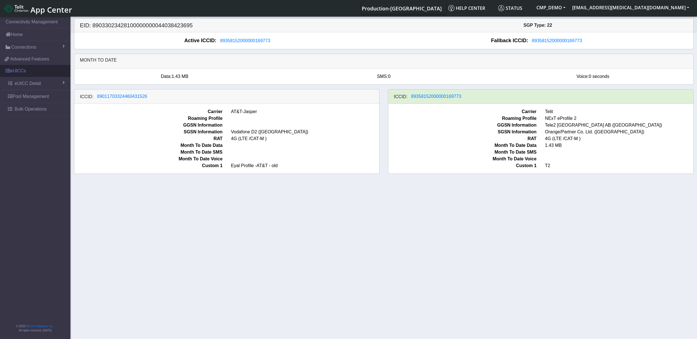
click at [28, 72] on link "eUICCs" at bounding box center [35, 71] width 70 height 12
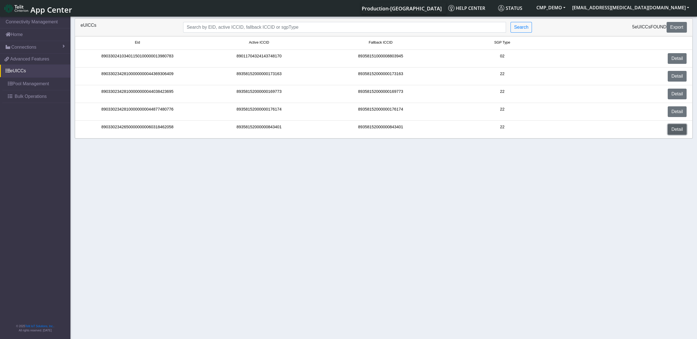
click at [675, 129] on link "Detail" at bounding box center [677, 129] width 19 height 11
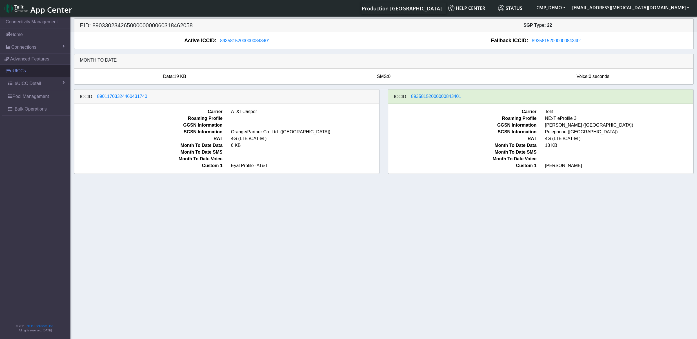
click at [29, 71] on link "eUICCs" at bounding box center [35, 71] width 70 height 12
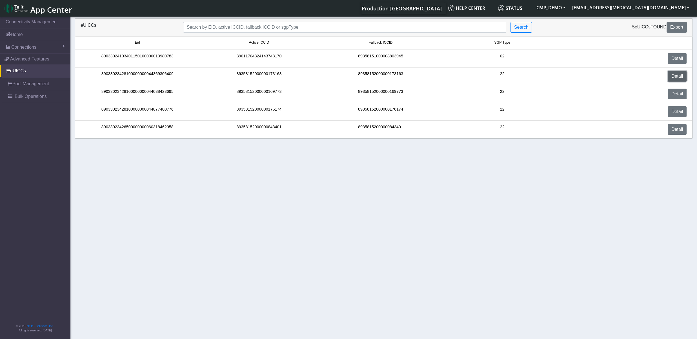
click at [676, 77] on link "Detail" at bounding box center [677, 76] width 19 height 11
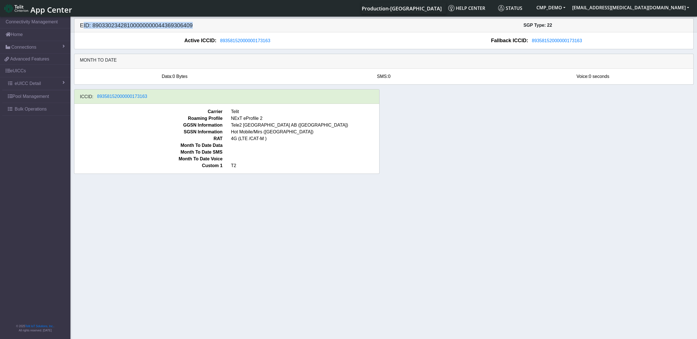
drag, startPoint x: 82, startPoint y: 24, endPoint x: 212, endPoint y: 25, distance: 130.4
click at [212, 25] on h5 "EID: 89033023428100000000044369306409" at bounding box center [230, 25] width 308 height 7
click at [25, 84] on span "eUICC Detail" at bounding box center [28, 83] width 26 height 7
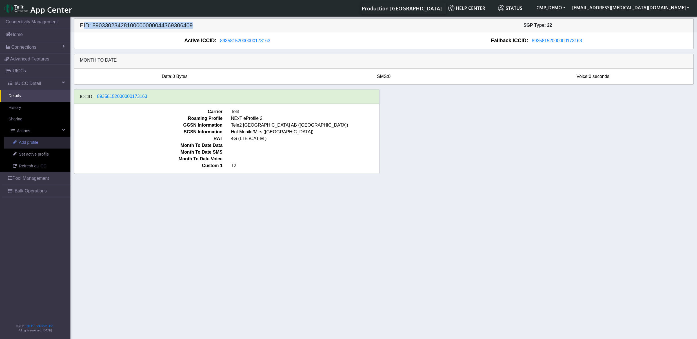
click at [25, 144] on span "Add profile" at bounding box center [28, 143] width 19 height 6
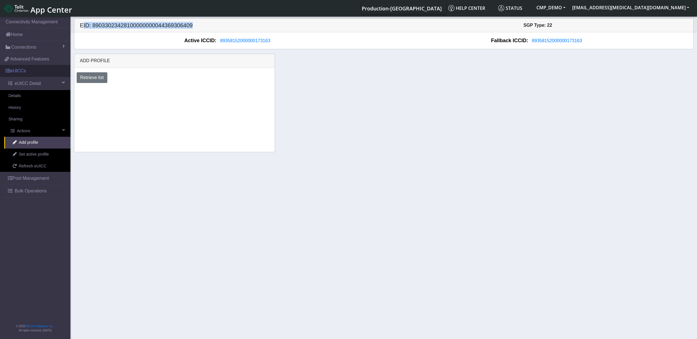
click at [32, 69] on link "eUICCs" at bounding box center [35, 71] width 70 height 12
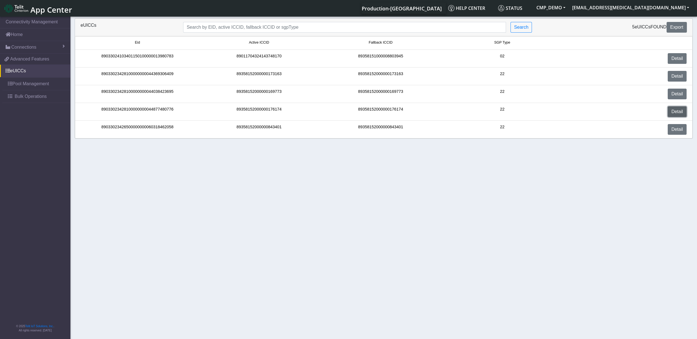
click at [679, 115] on link "Detail" at bounding box center [677, 111] width 19 height 11
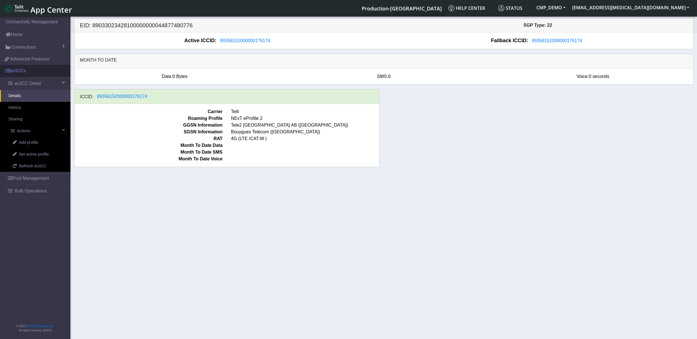
click at [26, 72] on link "eUICCs" at bounding box center [35, 71] width 70 height 12
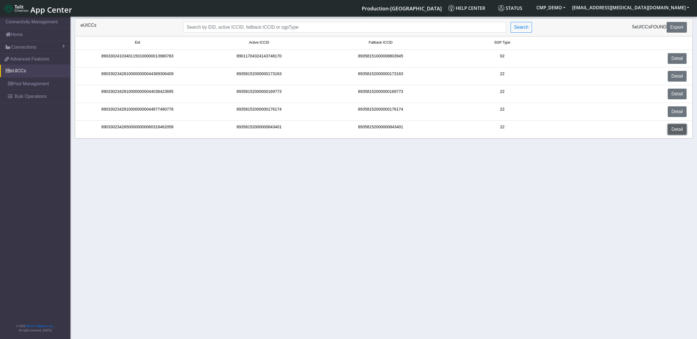
click at [679, 130] on link "Detail" at bounding box center [677, 129] width 19 height 11
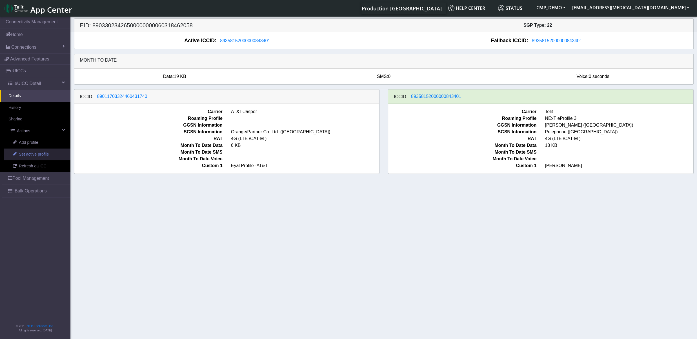
click at [35, 155] on span "Set active profile" at bounding box center [34, 155] width 30 height 6
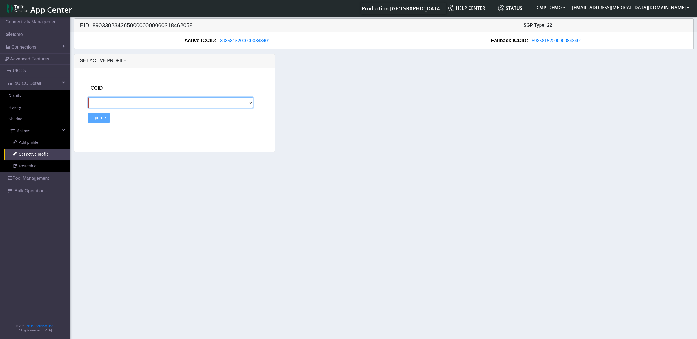
click at [88, 97] on select "89011703324460431740" at bounding box center [170, 102] width 165 height 11
select select "89011703324460431740"
click option "89011703324460431740" at bounding box center [0, 0] width 0 height 0
click at [19, 107] on link "History" at bounding box center [35, 108] width 70 height 12
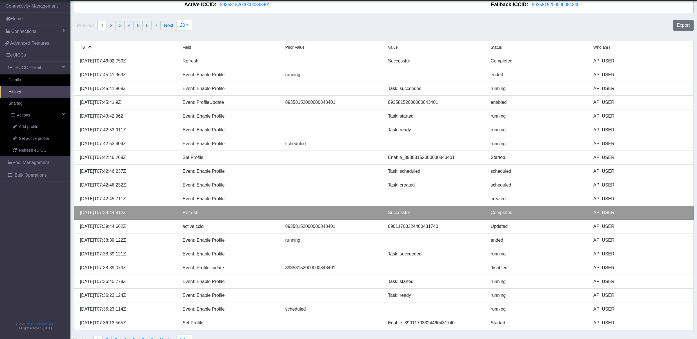
scroll to position [37, 0]
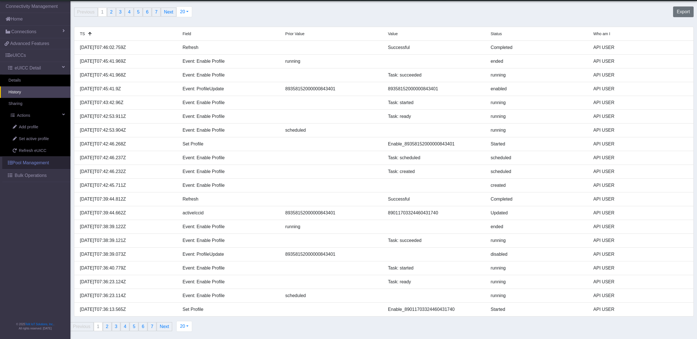
click at [44, 167] on link "Pool Management" at bounding box center [36, 163] width 68 height 12
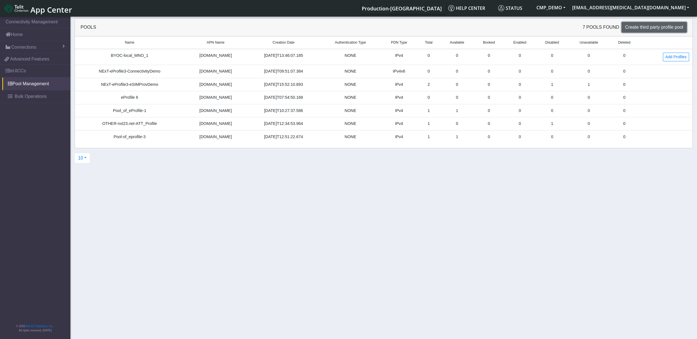
click at [666, 29] on span "Create third party profile pool" at bounding box center [654, 27] width 58 height 5
select select "IPv4"
select select "NONE"
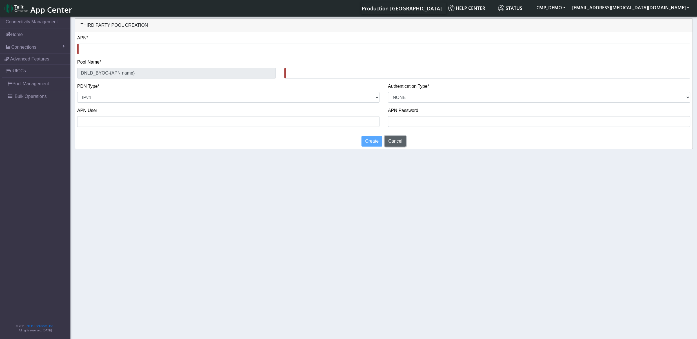
click at [398, 141] on button "Cancel" at bounding box center [394, 141] width 21 height 11
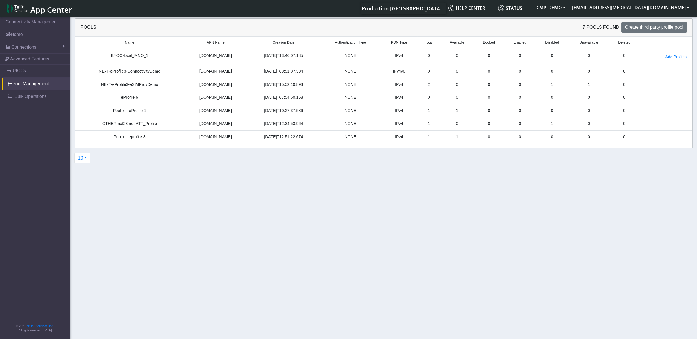
drag, startPoint x: 109, startPoint y: 53, endPoint x: 161, endPoint y: 61, distance: 53.2
click at [161, 61] on td "BYOC-local_MNO_1" at bounding box center [129, 57] width 109 height 16
click at [34, 98] on span "Bulk Operations" at bounding box center [31, 96] width 32 height 7
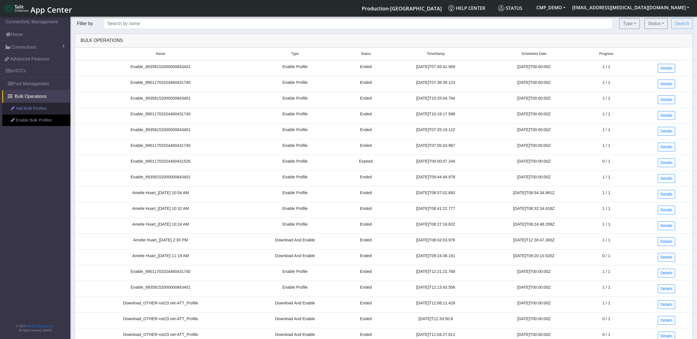
click at [34, 109] on link "Add Bulk Profiles" at bounding box center [36, 109] width 68 height 12
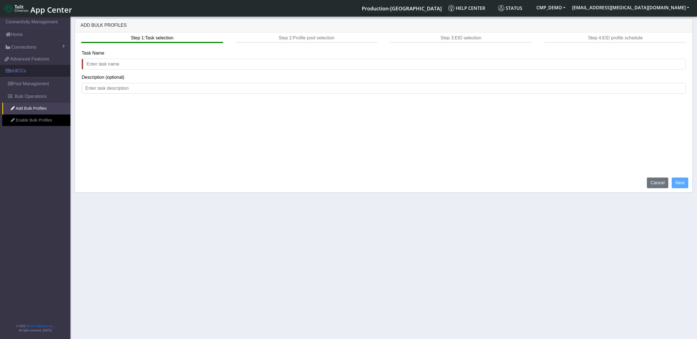
click at [37, 74] on link "eUICCs" at bounding box center [35, 71] width 70 height 12
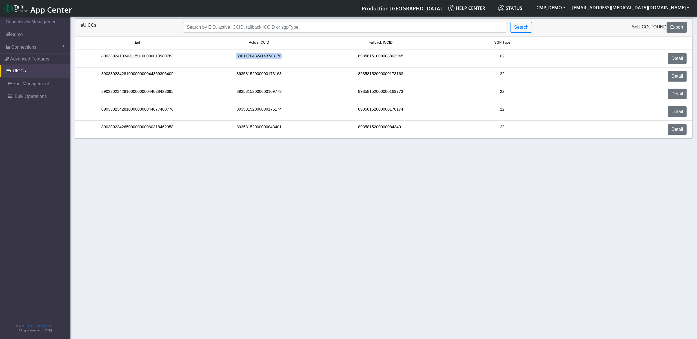
drag, startPoint x: 284, startPoint y: 57, endPoint x: 238, endPoint y: 57, distance: 46.8
click at [238, 57] on div "89011704324143748170" at bounding box center [259, 58] width 122 height 11
copy div "89011704324143748170"
click at [32, 37] on link "Home" at bounding box center [35, 34] width 70 height 12
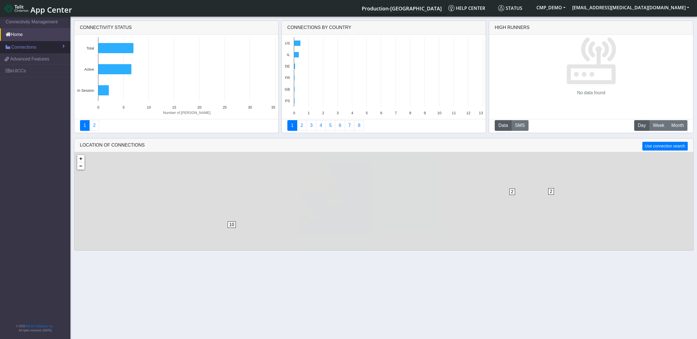
click at [34, 48] on span "Connections" at bounding box center [23, 47] width 25 height 7
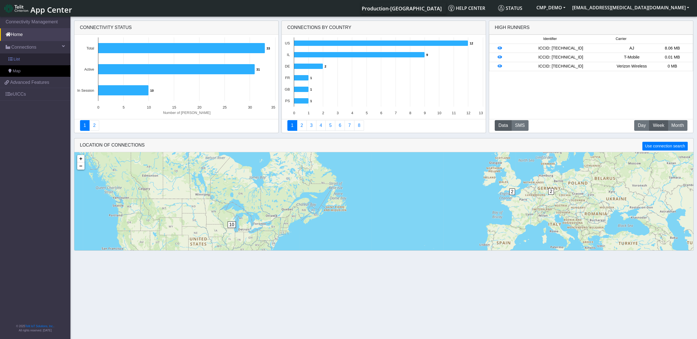
click at [35, 60] on link "List" at bounding box center [35, 60] width 70 height 12
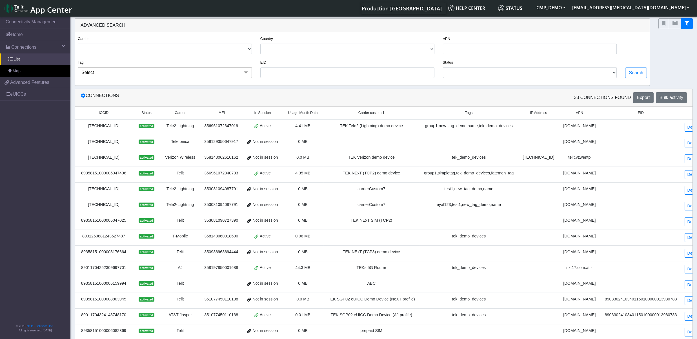
click at [59, 7] on span "App Center" at bounding box center [51, 10] width 42 height 10
